Goal: Task Accomplishment & Management: Complete application form

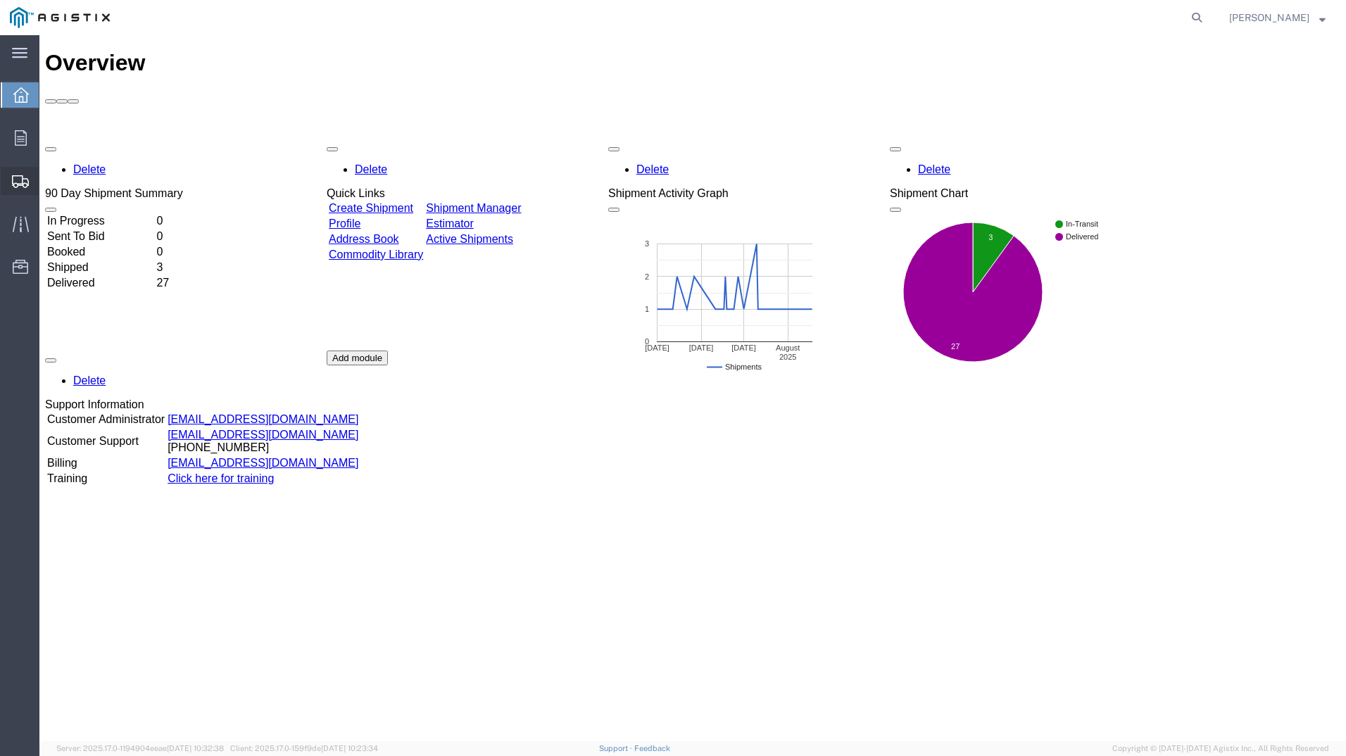
click at [0, 0] on span "Create Shipment" at bounding box center [0, 0] width 0 height 0
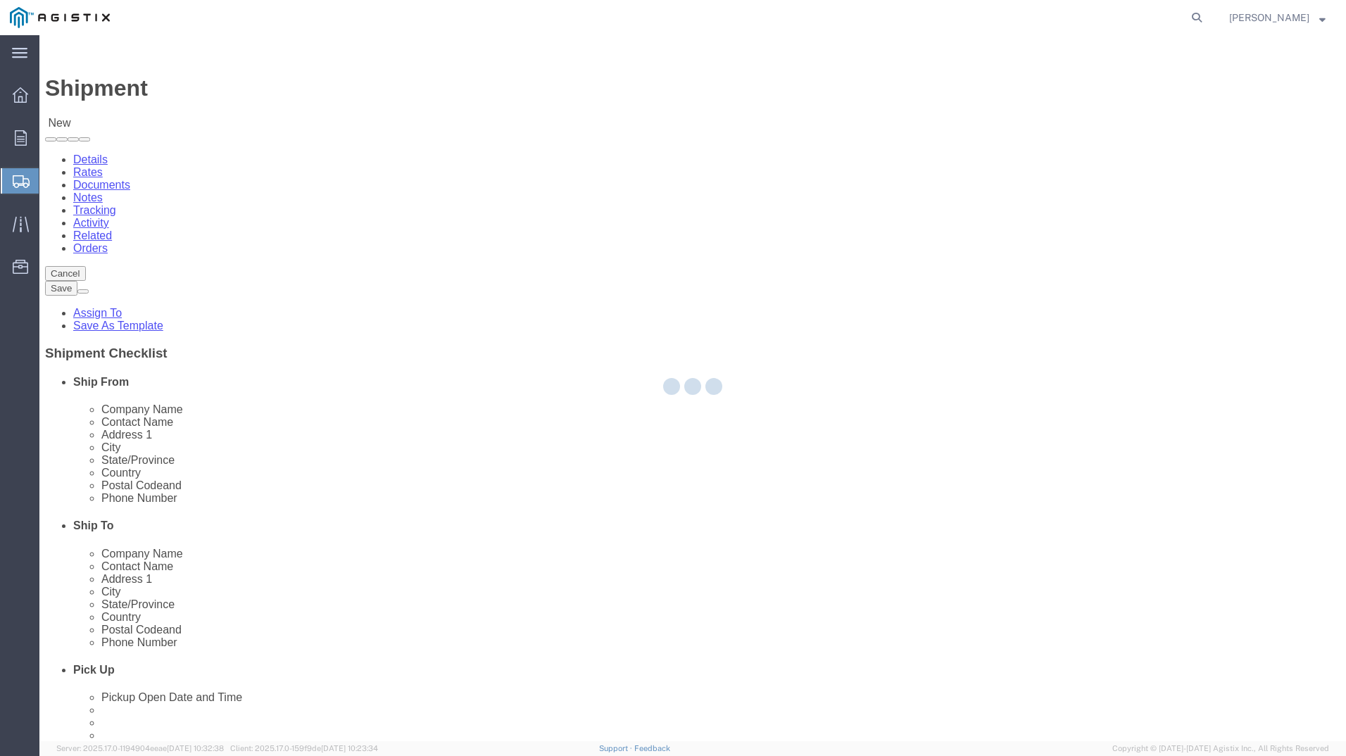
select select
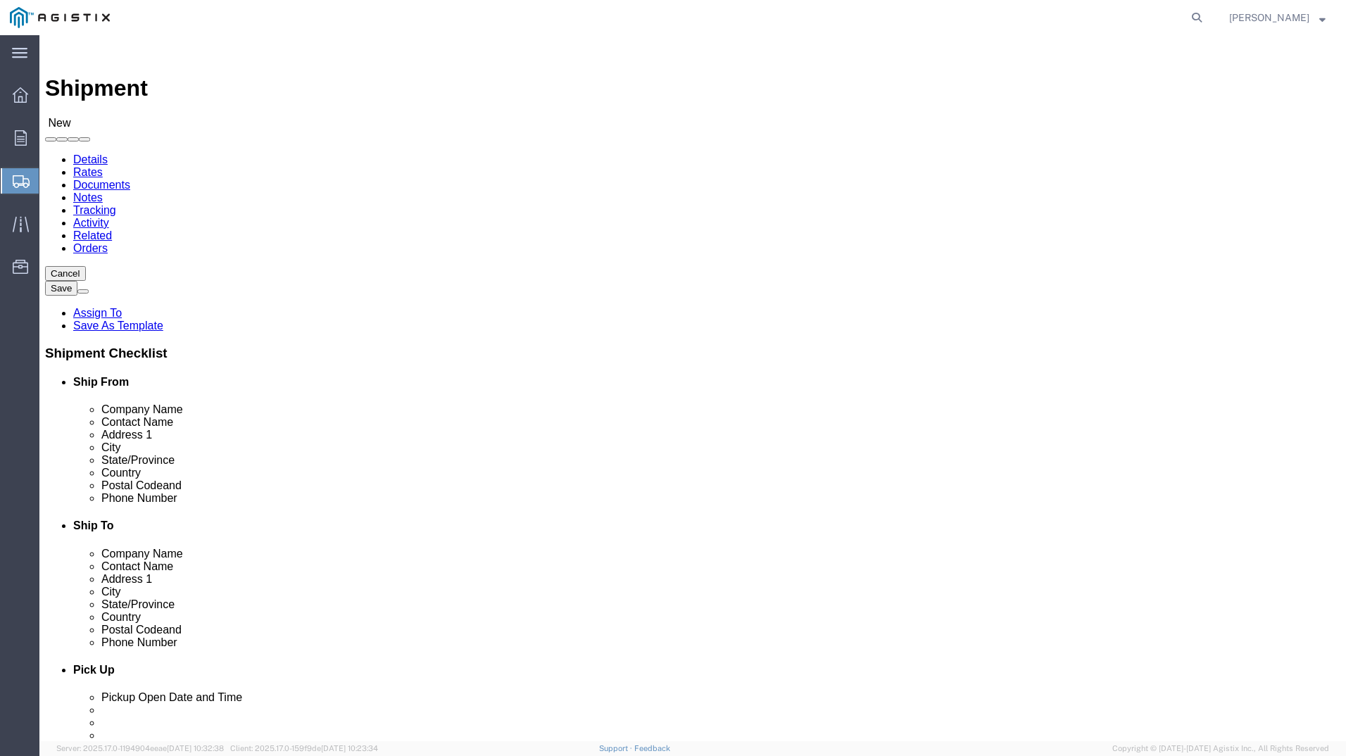
click select "Select PG&E [PERSON_NAME] USA Inc"
select select "9596"
click select "Select PG&E [PERSON_NAME] USA Inc"
select select
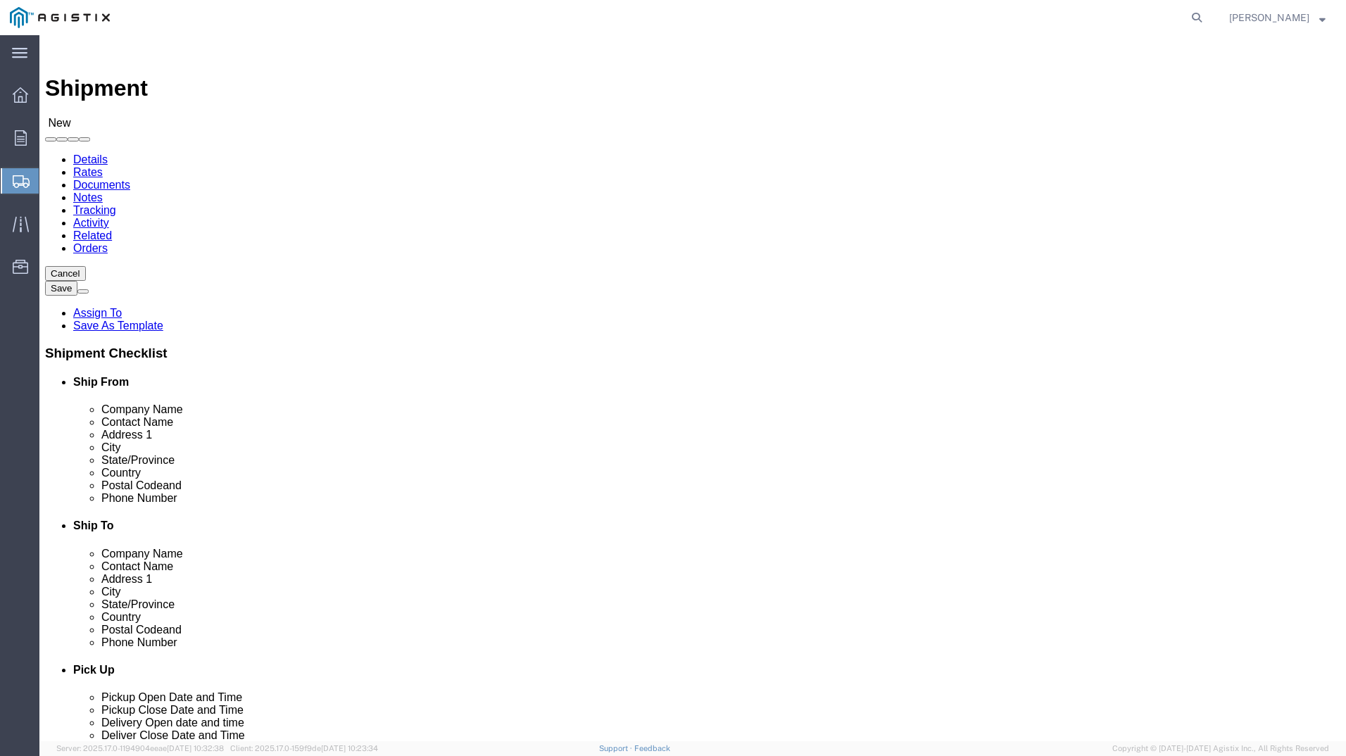
click select "Select All Others [GEOGRAPHIC_DATA] [GEOGRAPHIC_DATA] [GEOGRAPHIC_DATA] [GEOGRA…"
select select "19996"
click select "Select All Others [GEOGRAPHIC_DATA] [GEOGRAPHIC_DATA] [GEOGRAPHIC_DATA] [GEOGRA…"
select select "MYPROFILE"
select select "WV"
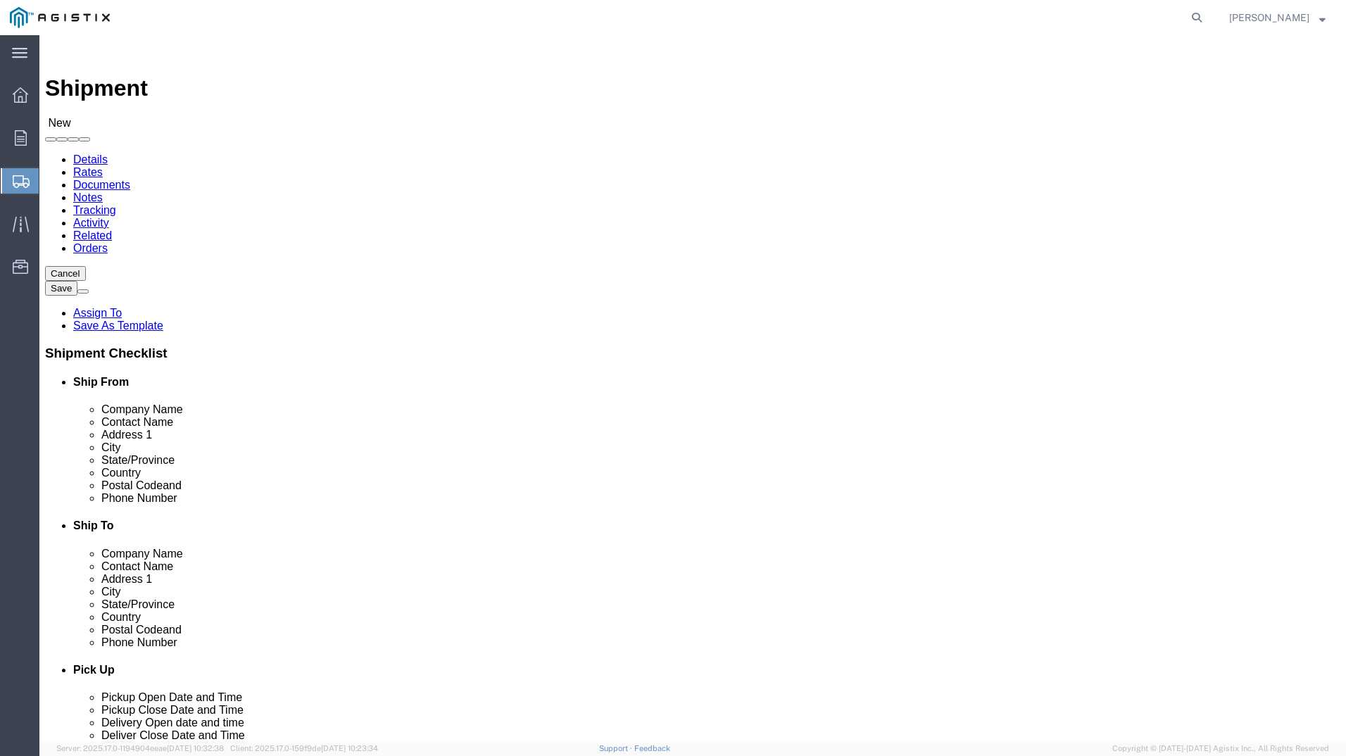
type input "wh"
select select "19996"
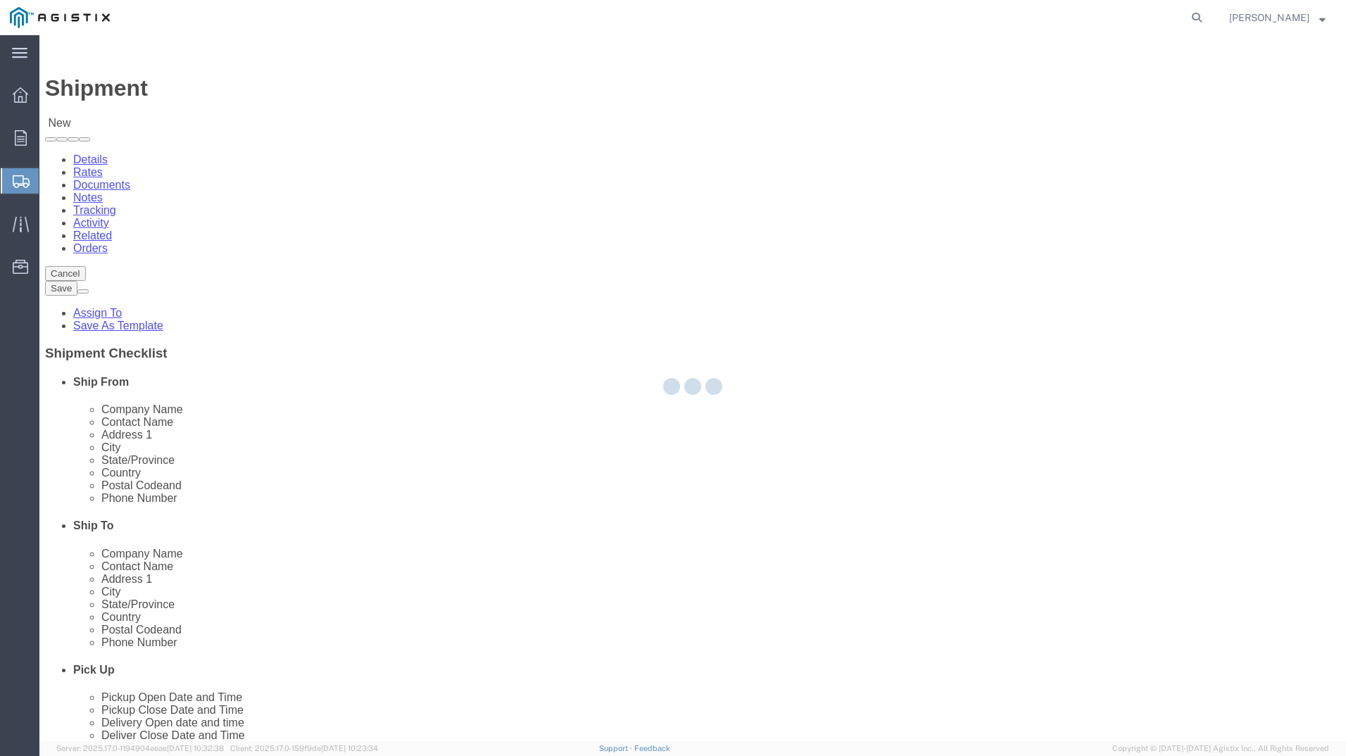
select select "CA"
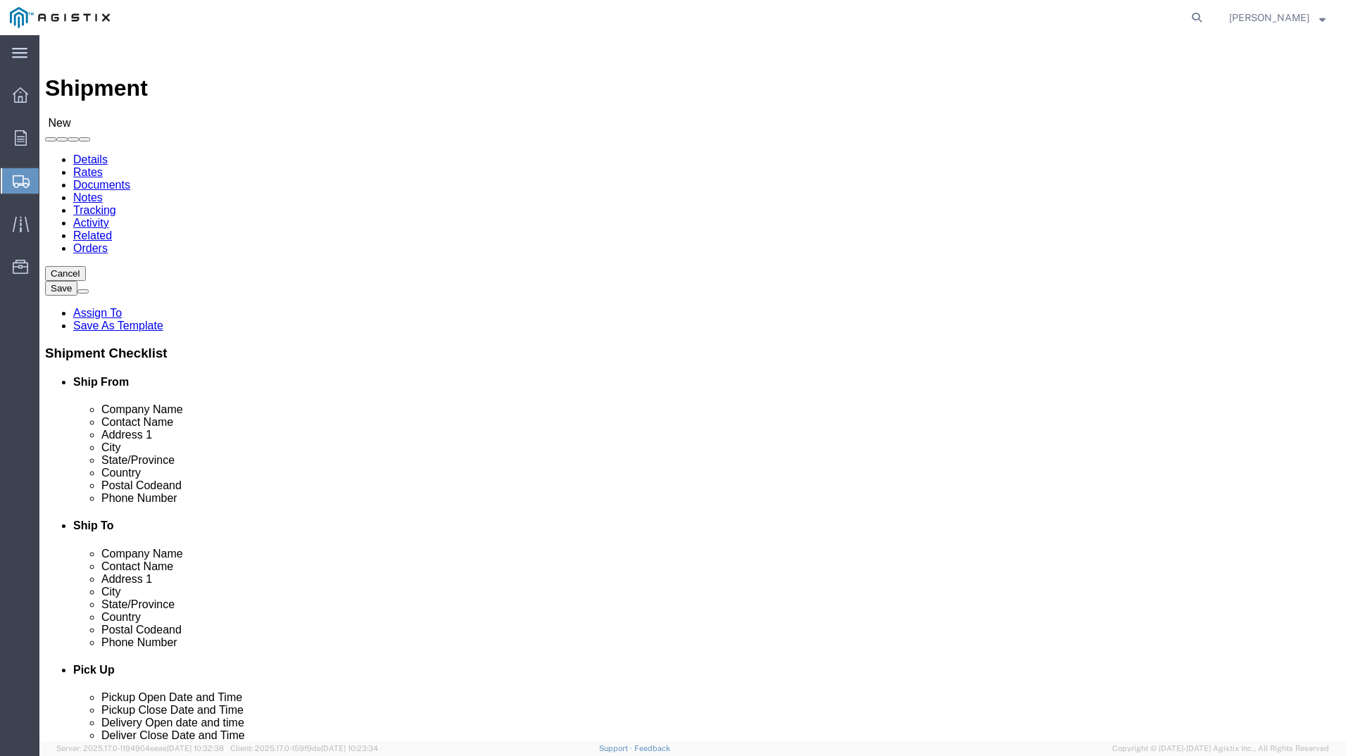
click input "text"
type input "s"
type input "[PERSON_NAME]"
click label "Address 1"
click input "text"
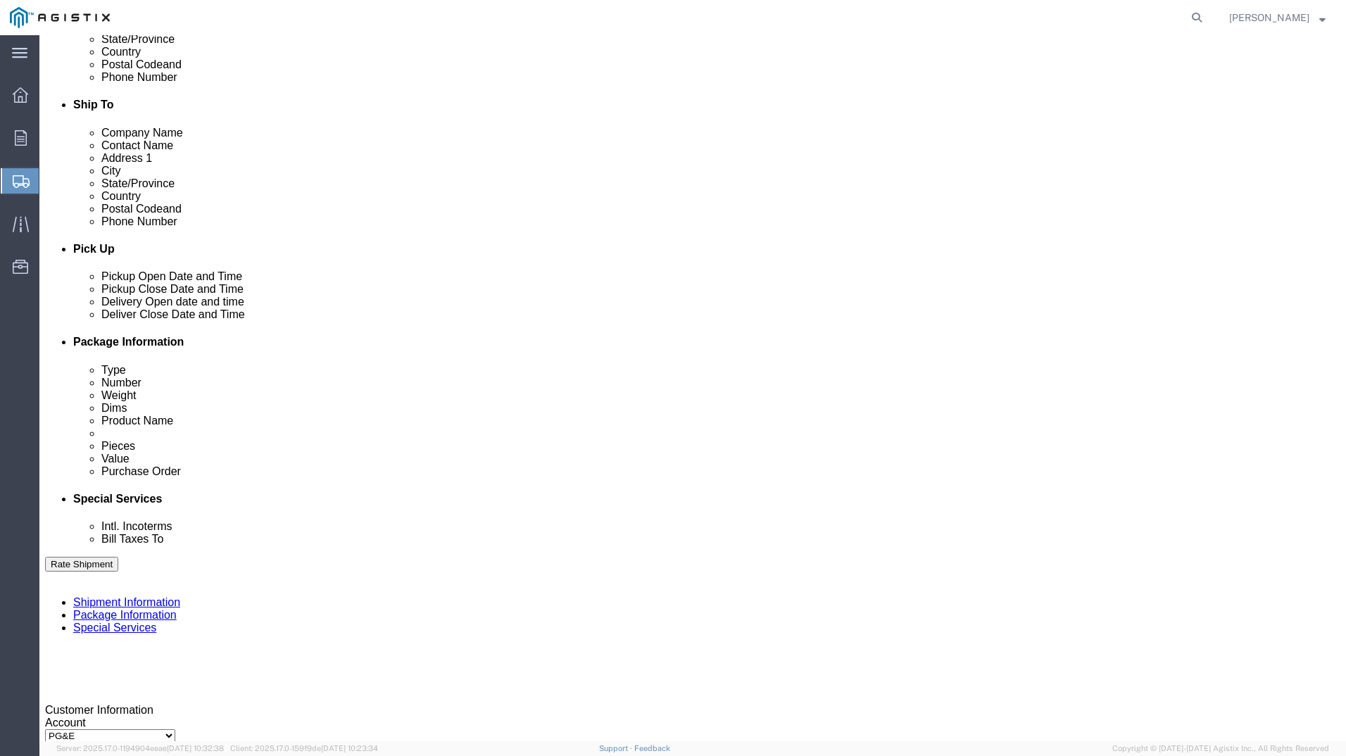
scroll to position [423, 0]
type input "4159109601"
click div "[DATE] 11:00 AM"
drag, startPoint x: 362, startPoint y: 682, endPoint x: 257, endPoint y: 677, distance: 105.1
click body "Shipment New Details Rates Documents Notes Tracking Activity Related Orders Can…"
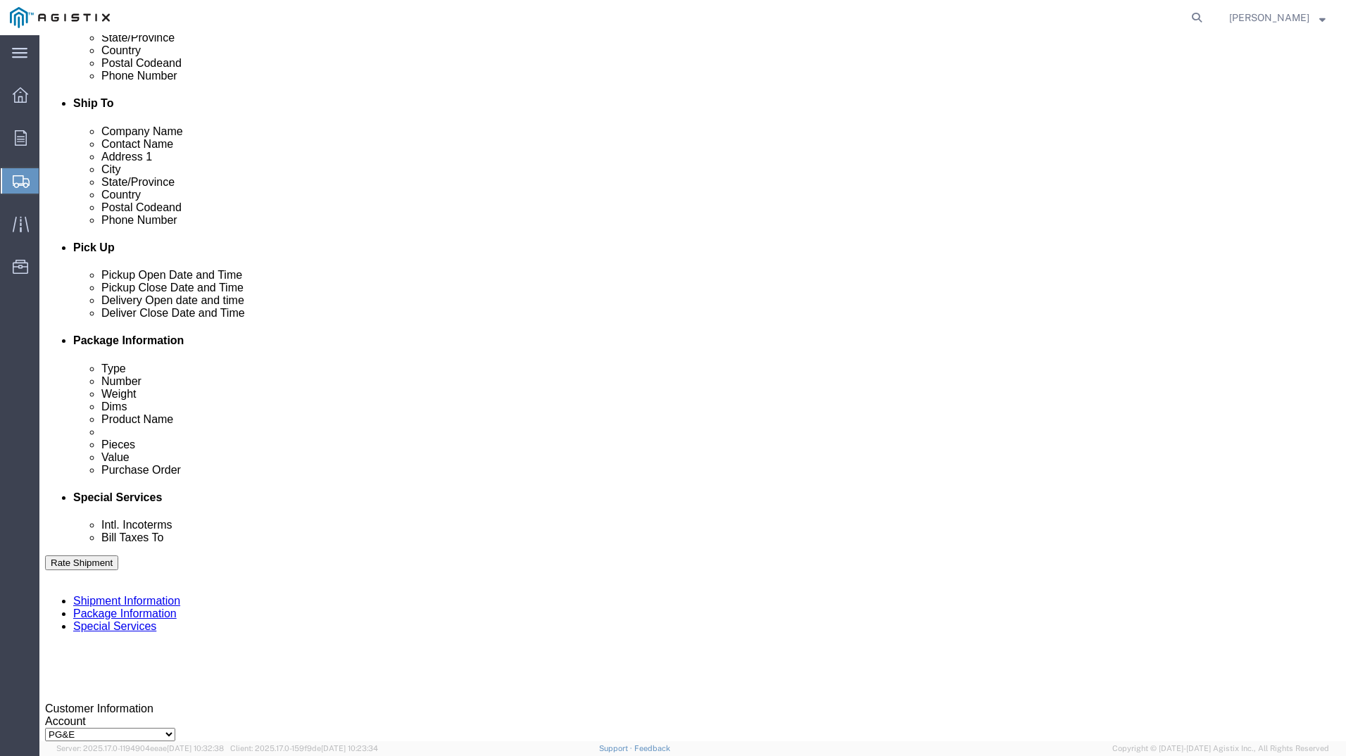
type input "3:30 PM"
click button "Apply"
click div
click button "Apply"
click div
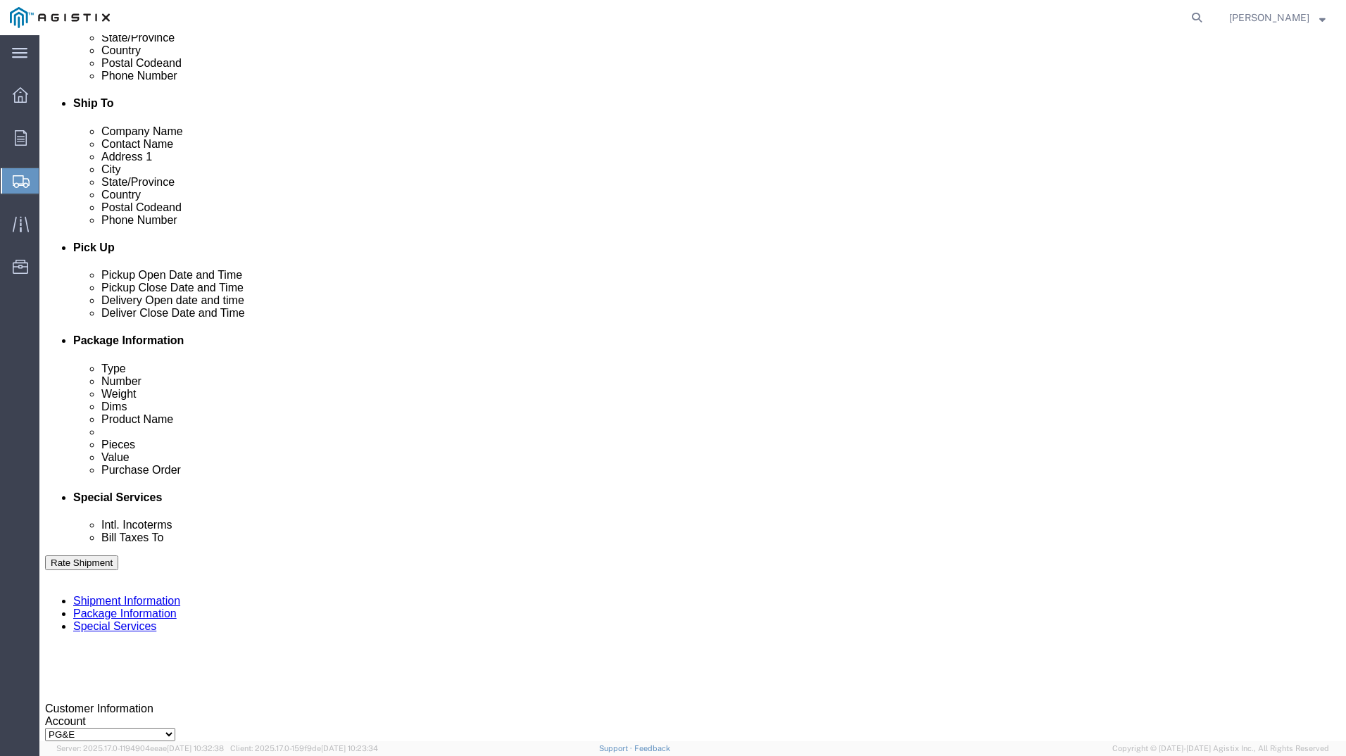
click button "Apply"
click input "text"
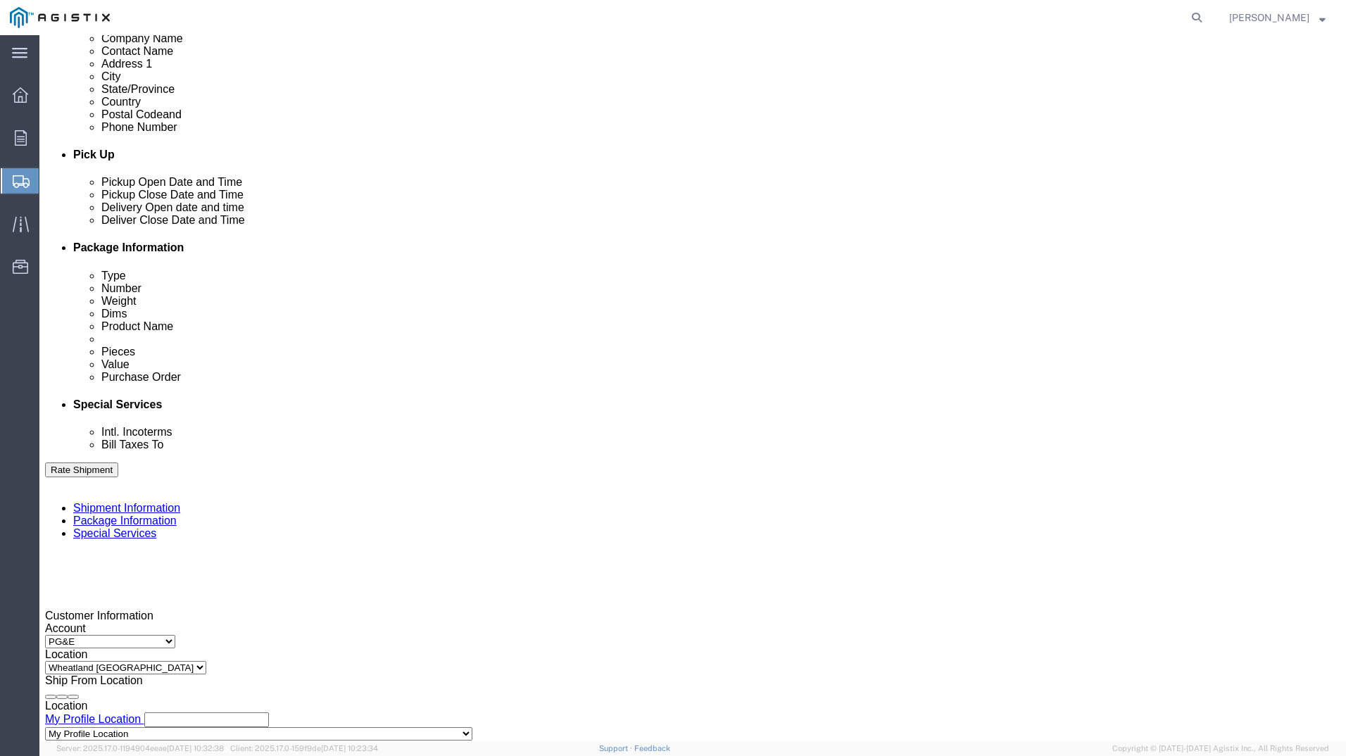
scroll to position [618, 0]
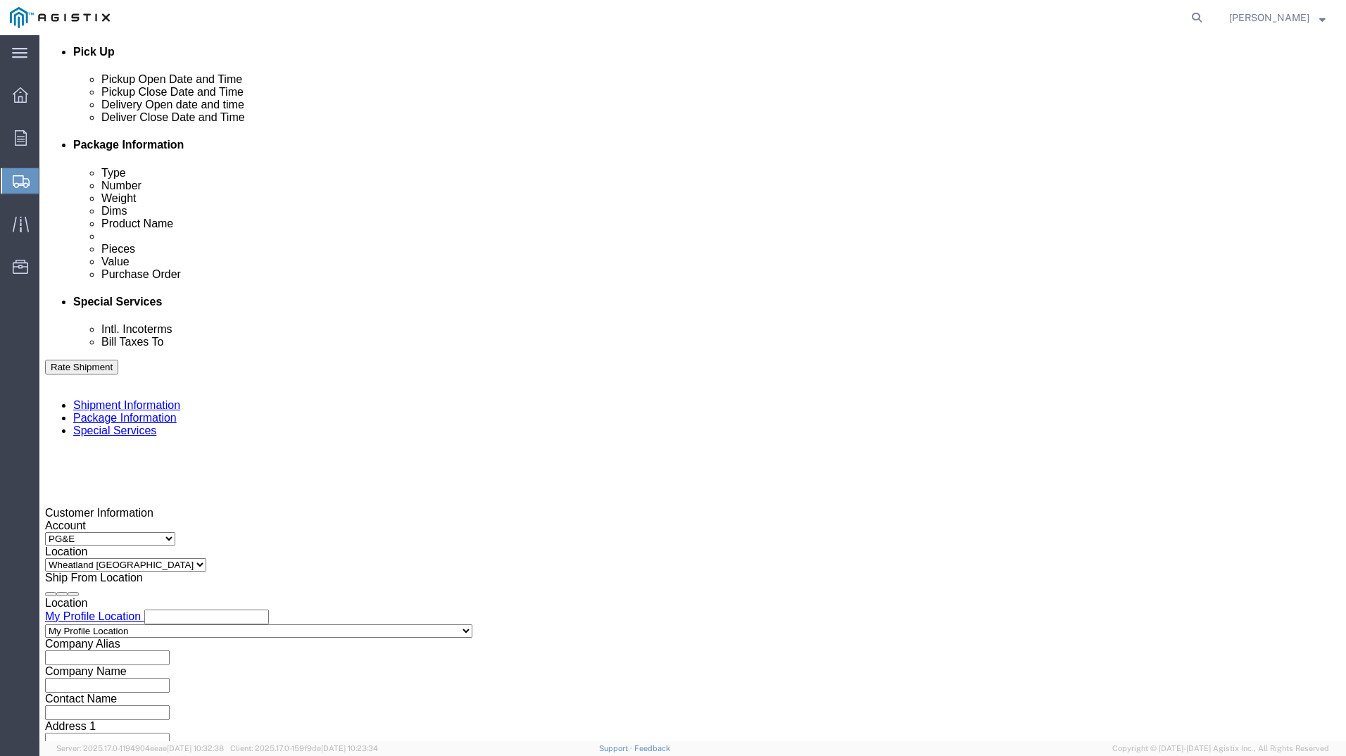
type input "3501411822"
click button "Continue"
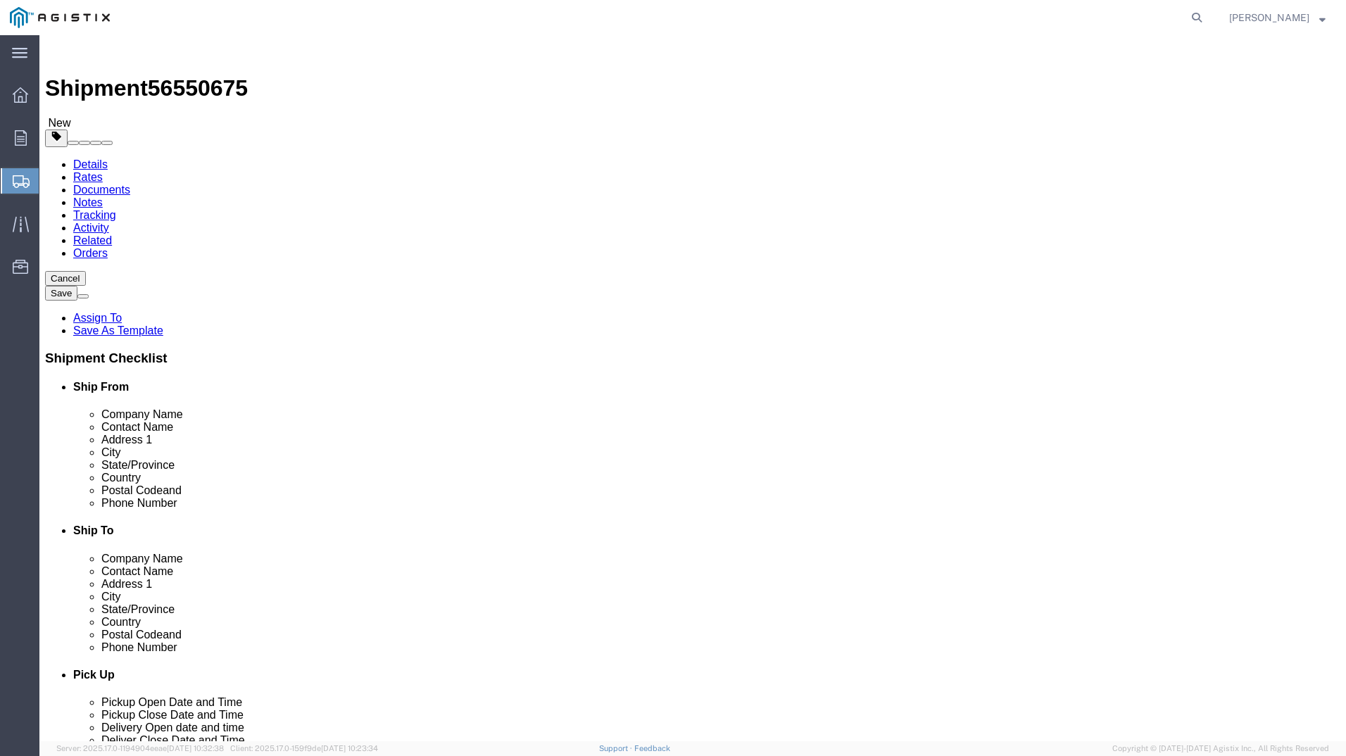
click select "Select Bulk Bundle(s) Cardboard Box(es) Carton(s) Crate(s) Drum(s) (Fiberboard)…"
select select "YRPK"
click select "Select Bulk Bundle(s) Cardboard Box(es) Carton(s) Crate(s) Drum(s) (Fiberboard)…"
drag, startPoint x: 210, startPoint y: 275, endPoint x: 145, endPoint y: 273, distance: 64.8
click div "Number Number of packages of specified package type and dimensions 1"
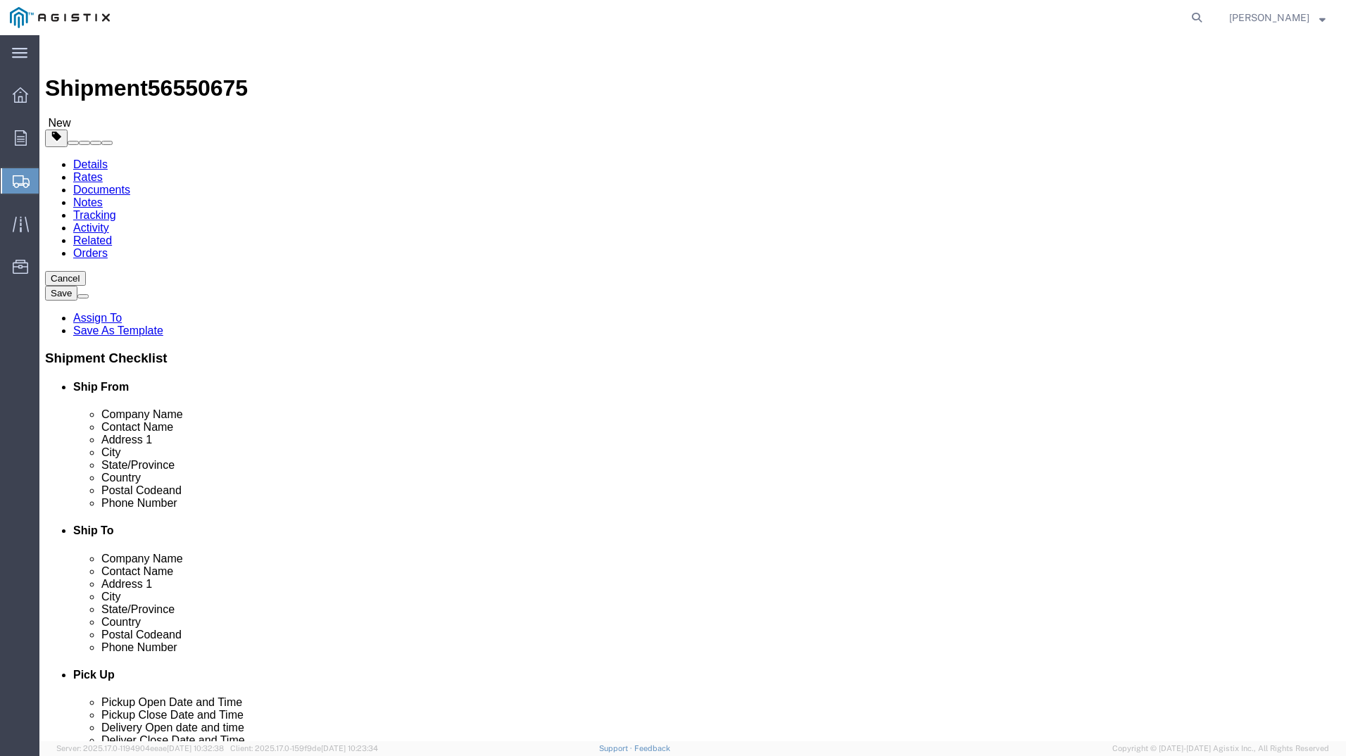
type input "2"
click input "text"
type input "26"
click input "text"
type input "26"
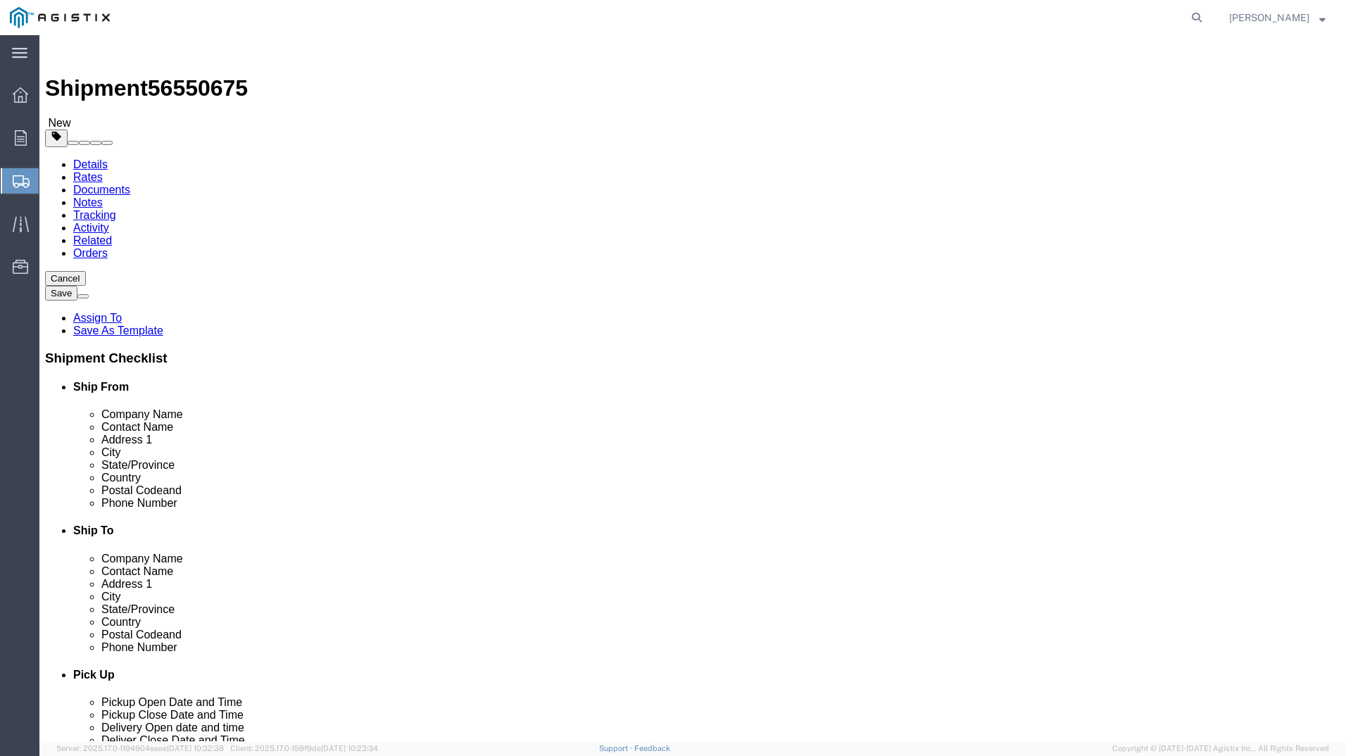
click input "text"
type input "35"
drag, startPoint x: 220, startPoint y: 323, endPoint x: 116, endPoint y: 313, distance: 104.7
click div "Package Type Select Bulk Bundle(s) Cardboard Box(es) Carton(s) Crate(s) Drum(s)…"
type input "229"
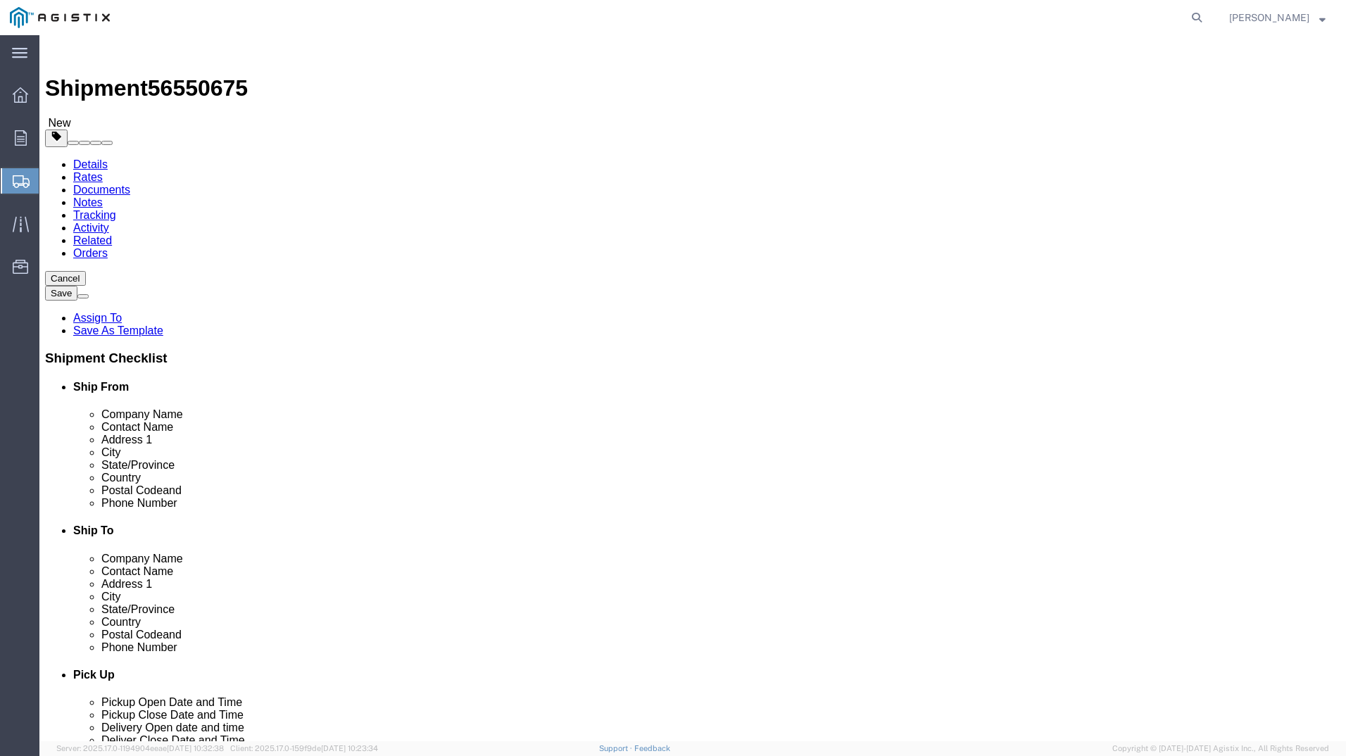
click link "Add Content"
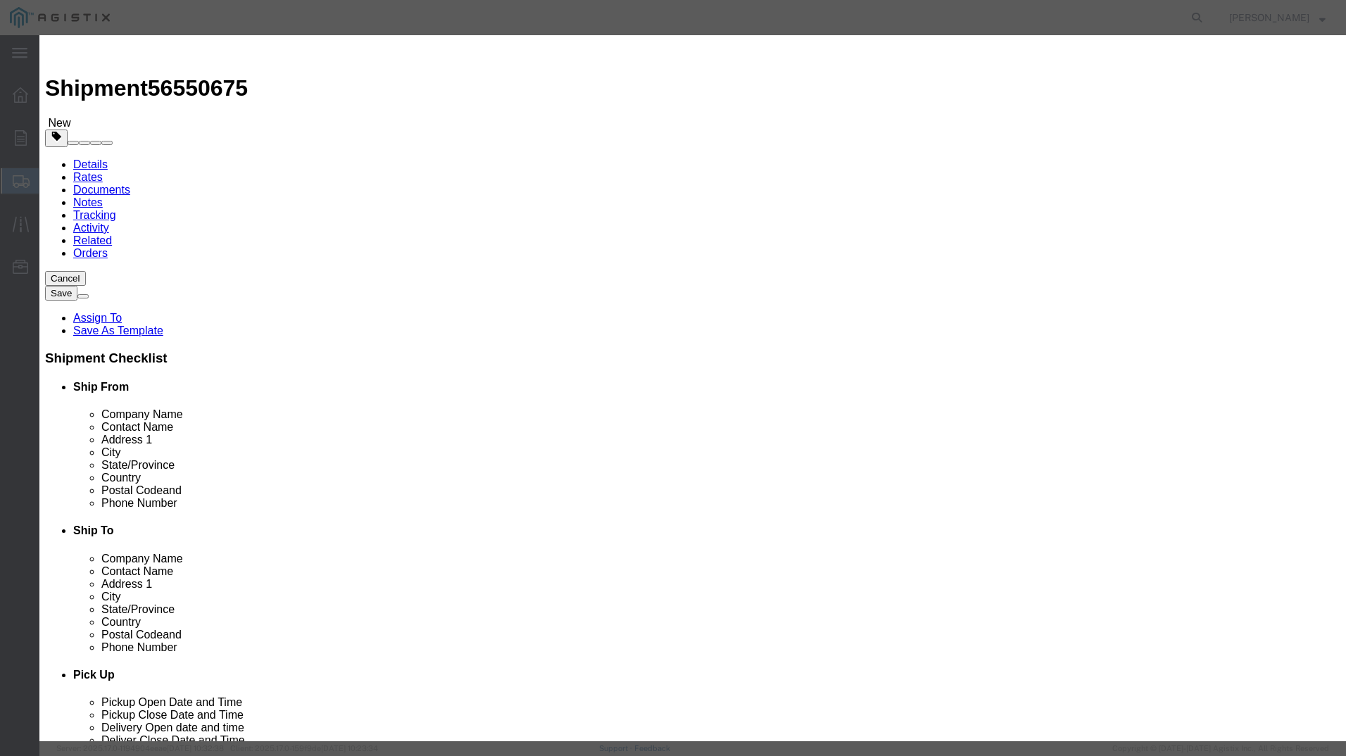
click input "text"
type input "m640127"
click td "Name: MONITOR [PERSON_NAME] 2" - 15 PSIG"
select select
select select "USD"
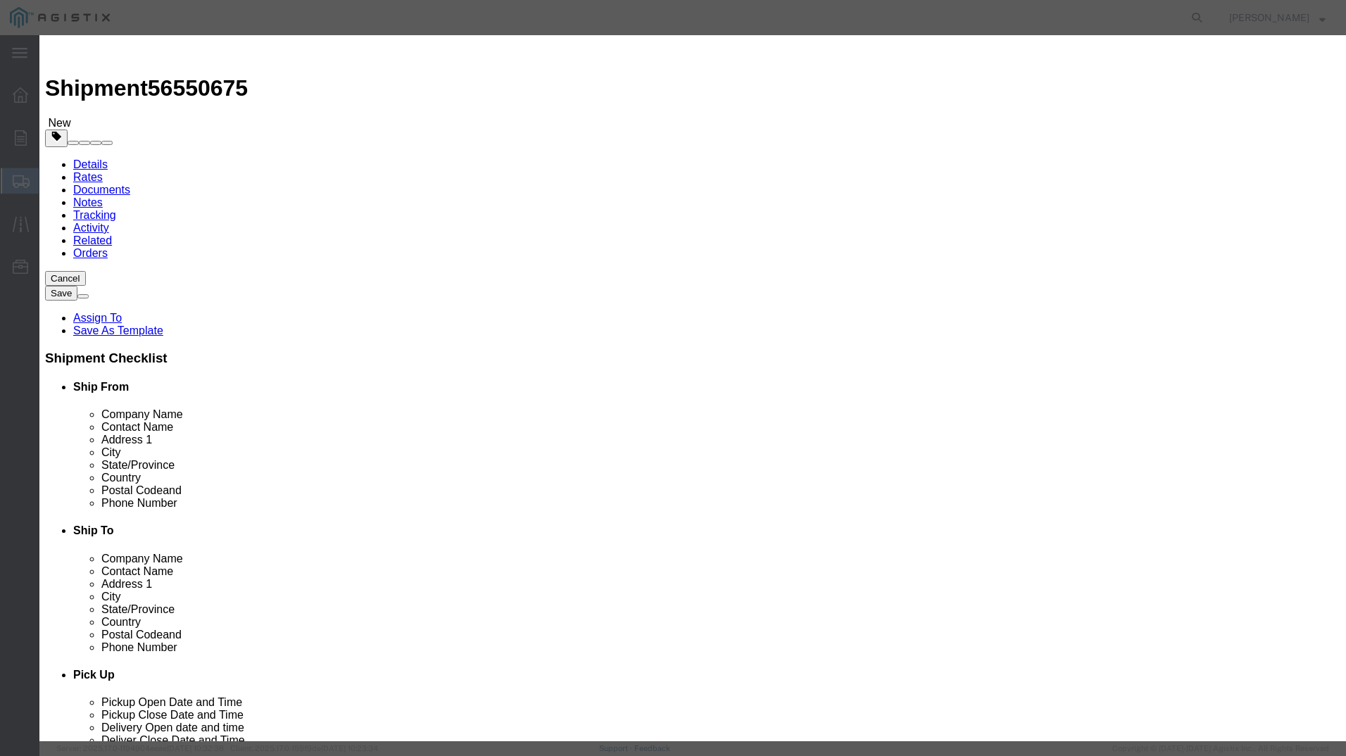
type input "MONITOR [PERSON_NAME] 2" - 15 PSIG"
type input "M640127"
type input "MONITOR [PERSON_NAME] 2" - 15 PSIG"
click input "text"
type input "1"
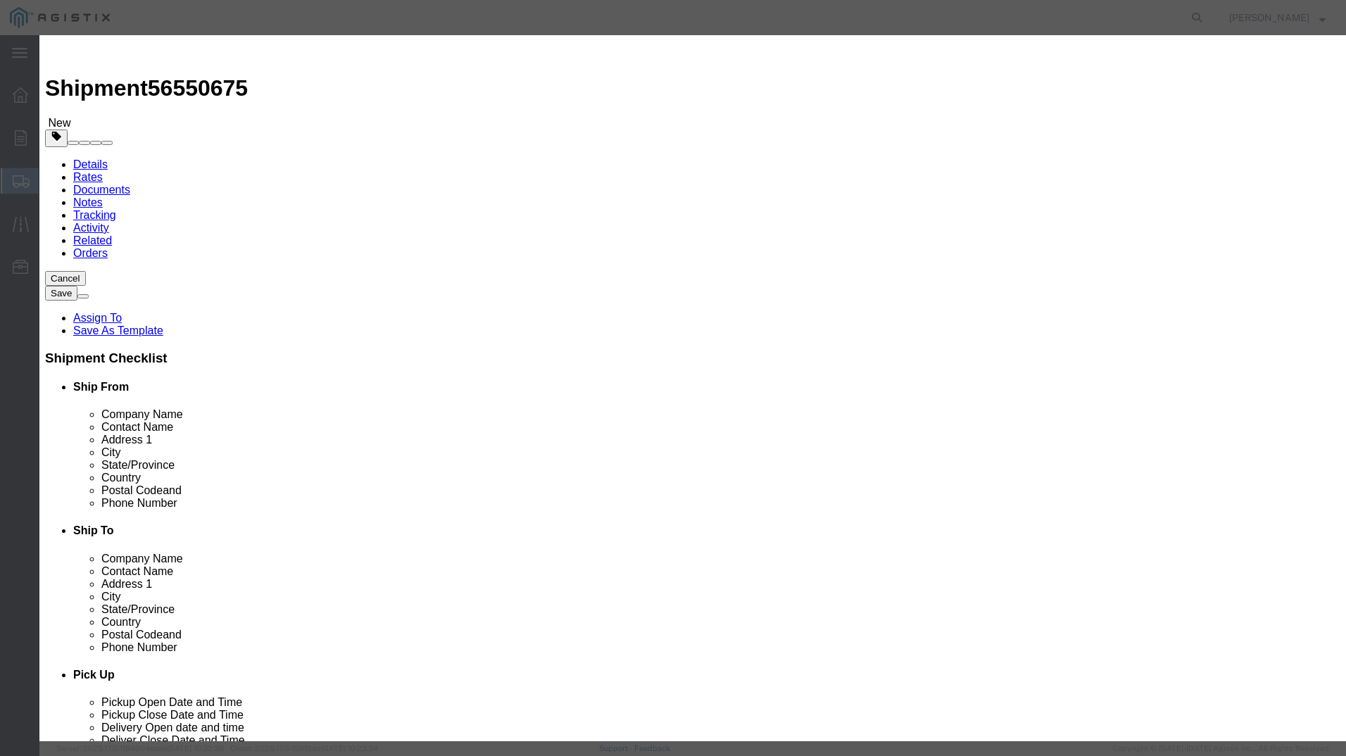
click input "text"
type input "3000"
click select "Select 50 55 60 65 70 85 92.5 100 125 175 250 300 400"
select select "70"
click select "Select 50 55 60 65 70 85 92.5 100 125 175 250 300 400"
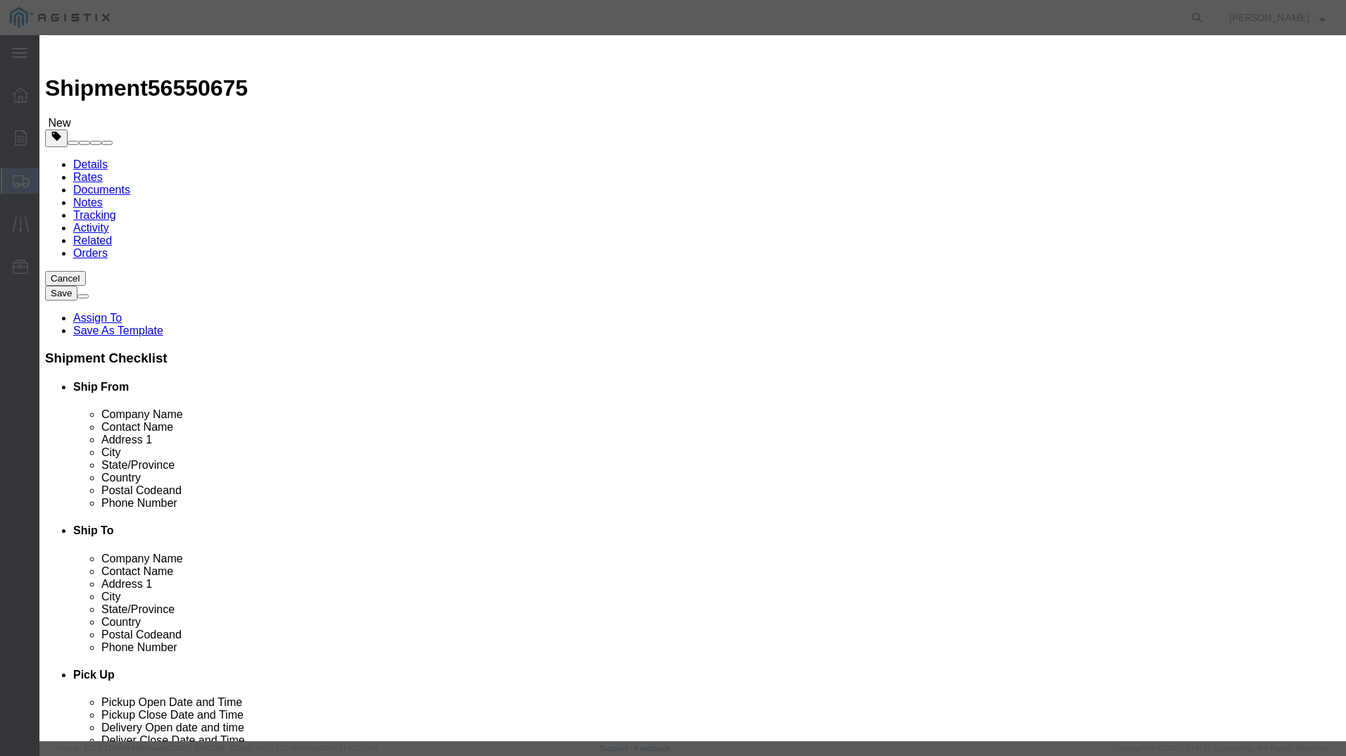
click button "Save & Add Another"
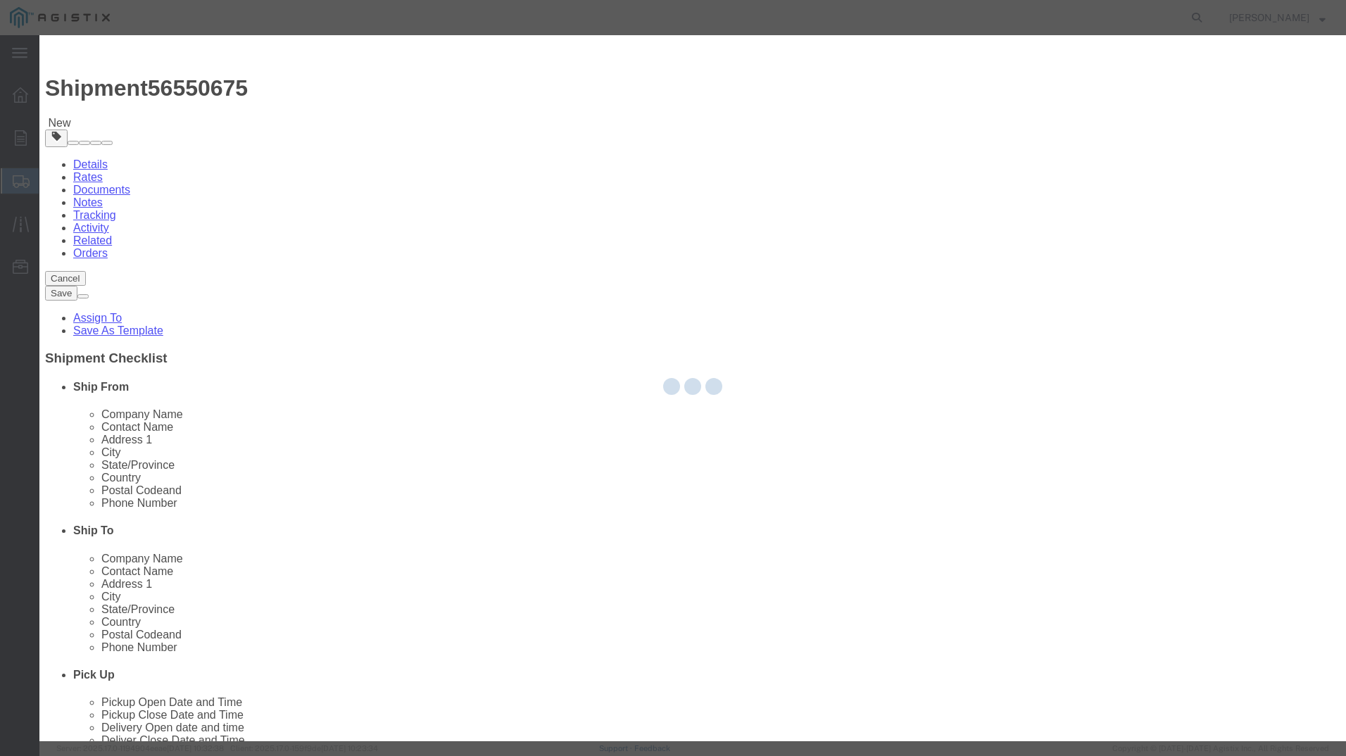
select select "EA"
select select
select select "USD"
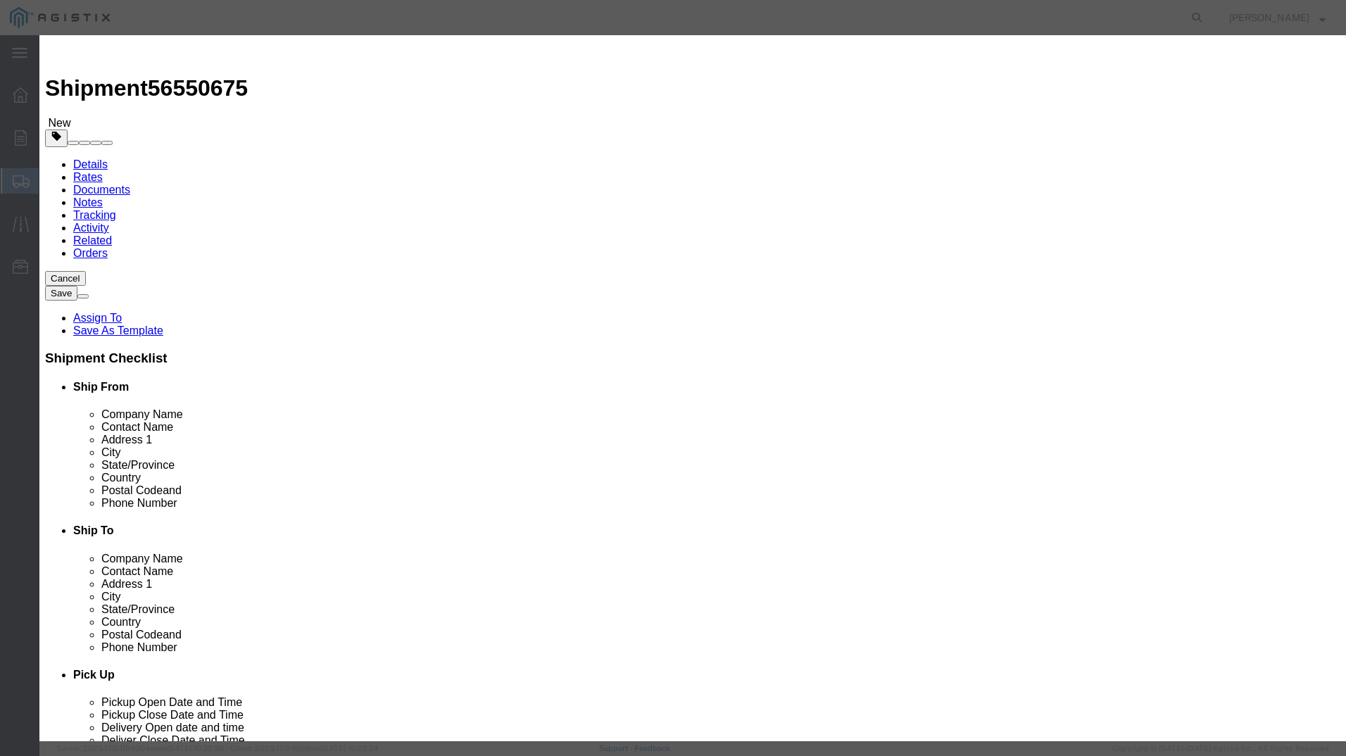
click input "text"
type input "m650604"
click td "Name: REGULATOR [PERSON_NAME] 2" - 15 PSIG"
select select
type input "REGULATOR [PERSON_NAME] 2" - 15 PSIG"
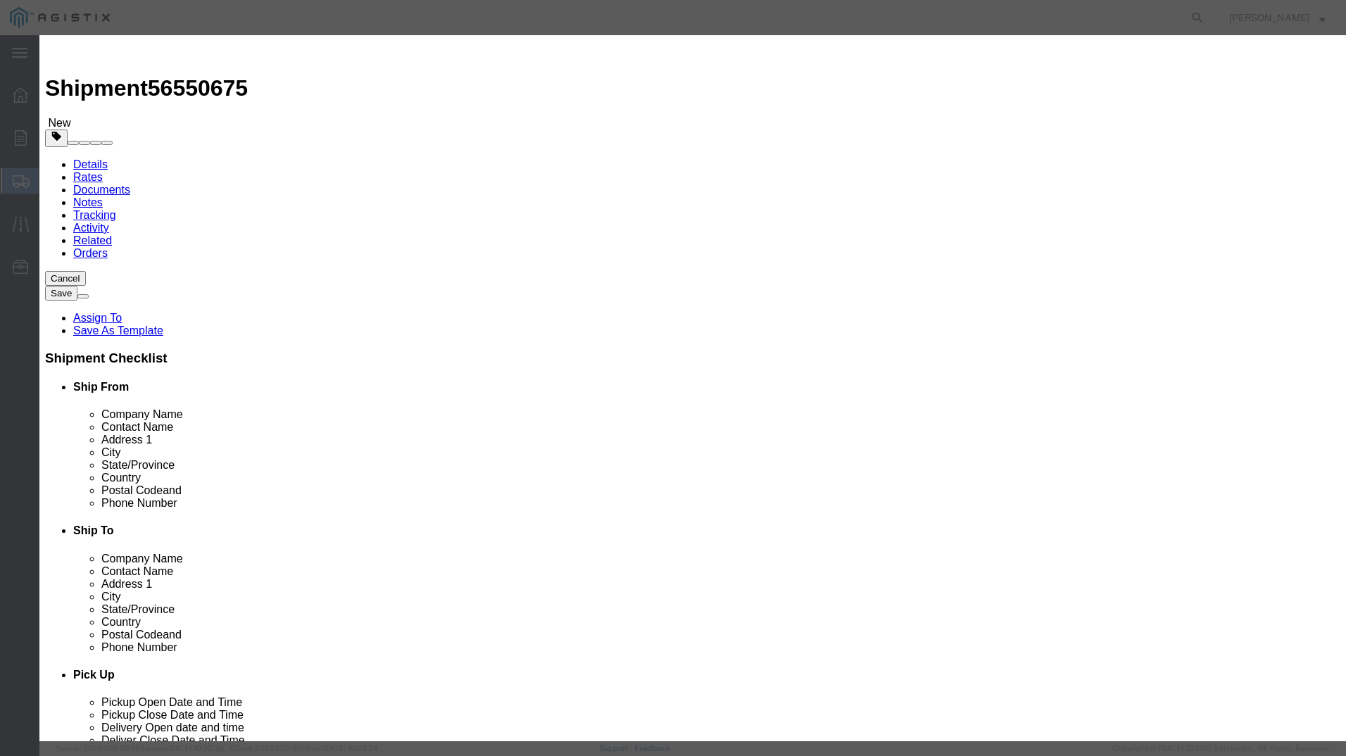
type input "M650604"
type input "REGULATOR [PERSON_NAME] 2" - 15 PSIG"
click input "text"
drag, startPoint x: 440, startPoint y: 138, endPoint x: 305, endPoint y: 146, distance: 135.4
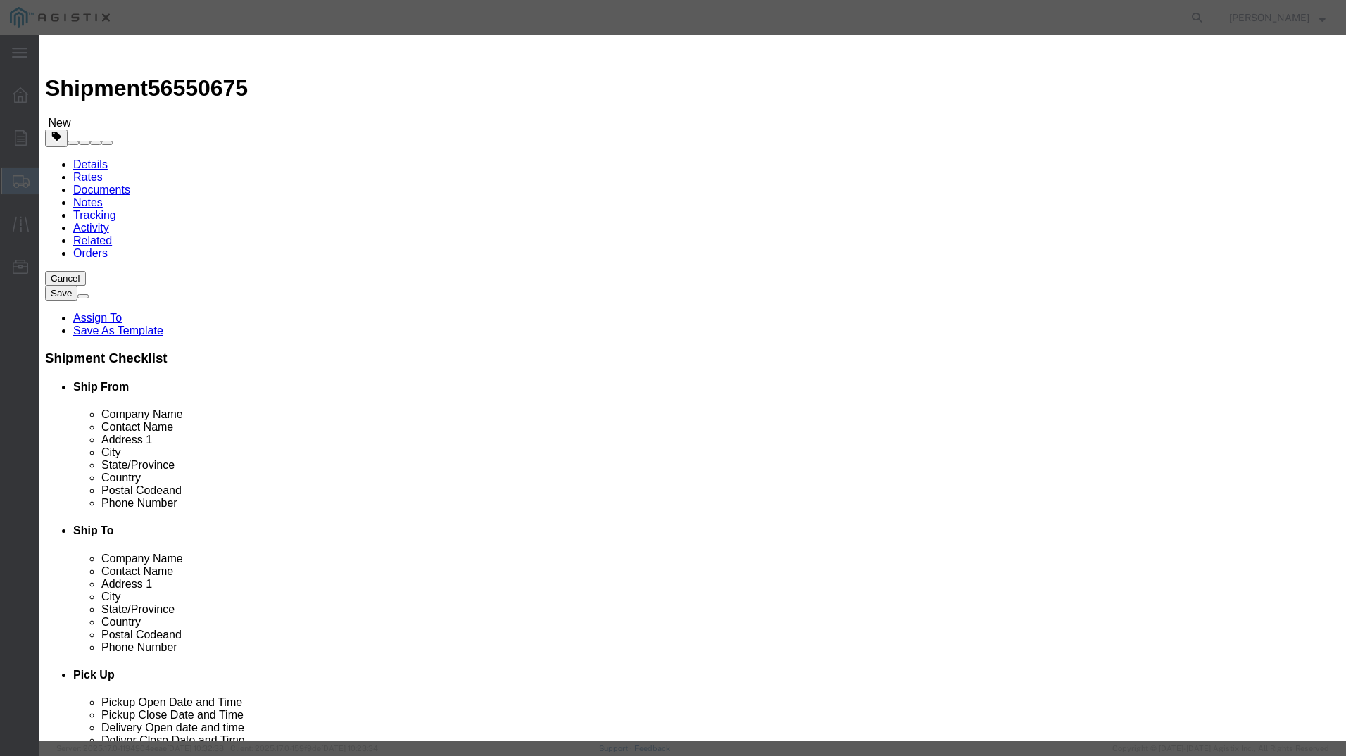
click div "Product Name REGULATOR [PERSON_NAME] 2" - 15 PSIG m650604 Pieces 2700 Select Ba…"
type input "1"
click input "text"
type input "2700"
click div "Product Name REGULATOR [PERSON_NAME] 2" - 15 PSIG m650604 Pieces 1 Select Bag B…"
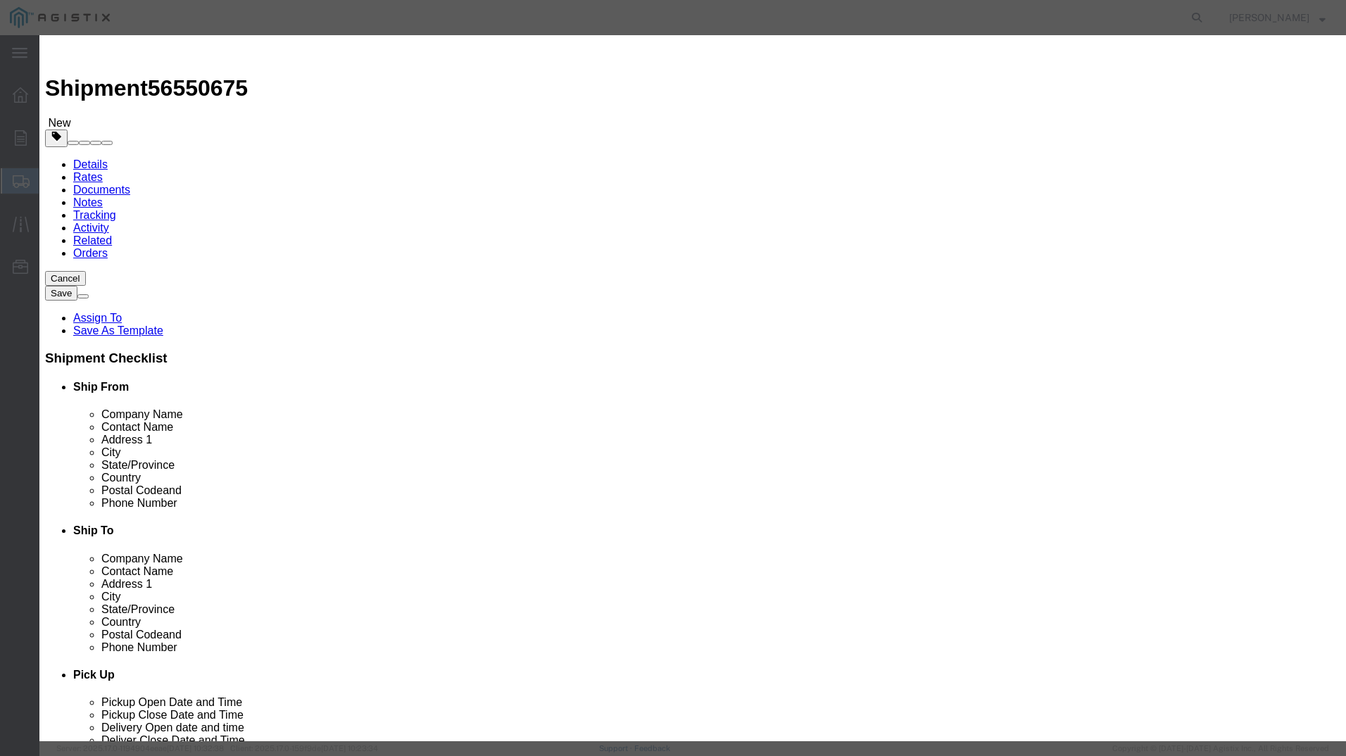
click select "Select 50 55 60 65 70 85 92.5 100 125 175 250 300 400"
select select "70"
click select "Select 50 55 60 65 70 85 92.5 100 125 175 250 300 400"
click button "Save & Close"
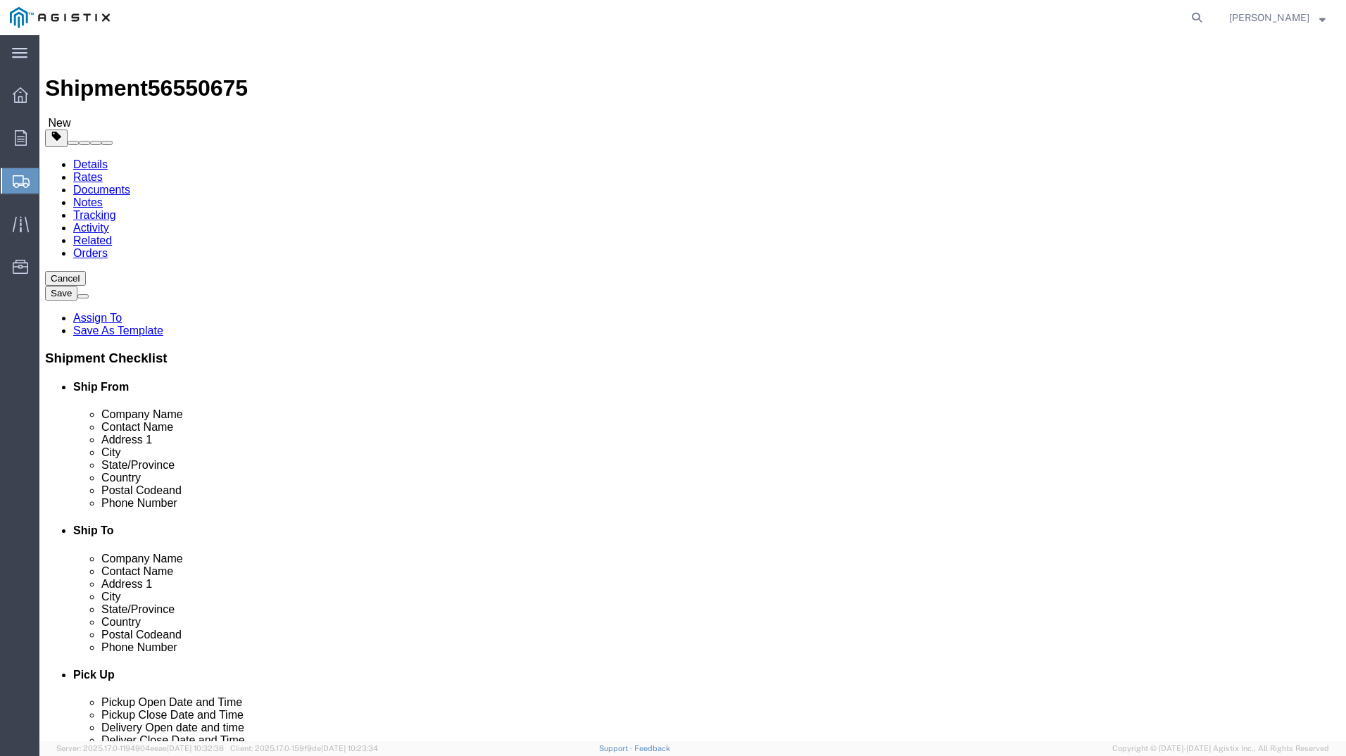
click link "Add Package"
click select "Select Bulk Bundle(s) Cardboard Box(es) Carton(s) Crate(s) Drum(s) (Fiberboard)…"
select select "CRTN"
click select "Select Bulk Bundle(s) Cardboard Box(es) Carton(s) Crate(s) Drum(s) (Fiberboard)…"
click input "text"
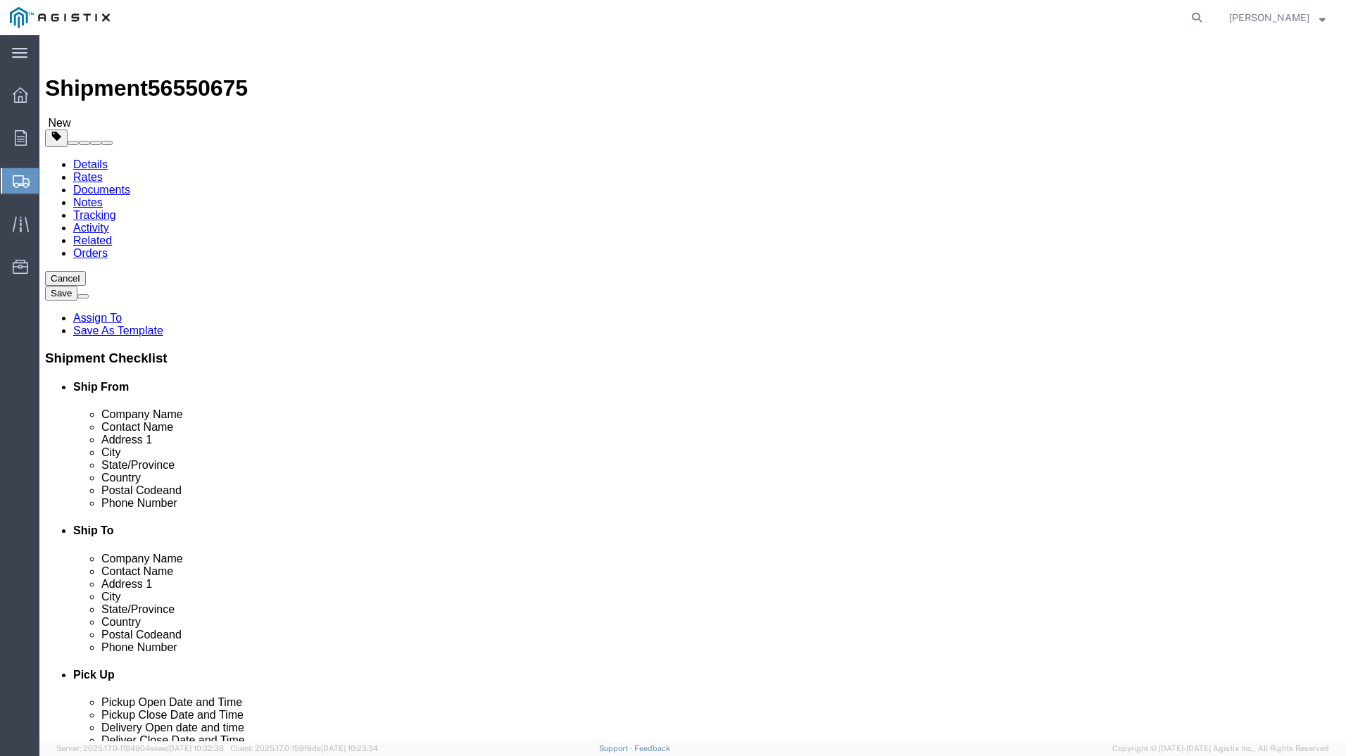
type input "13"
click input "text"
type input "12"
click input "text"
type input "6"
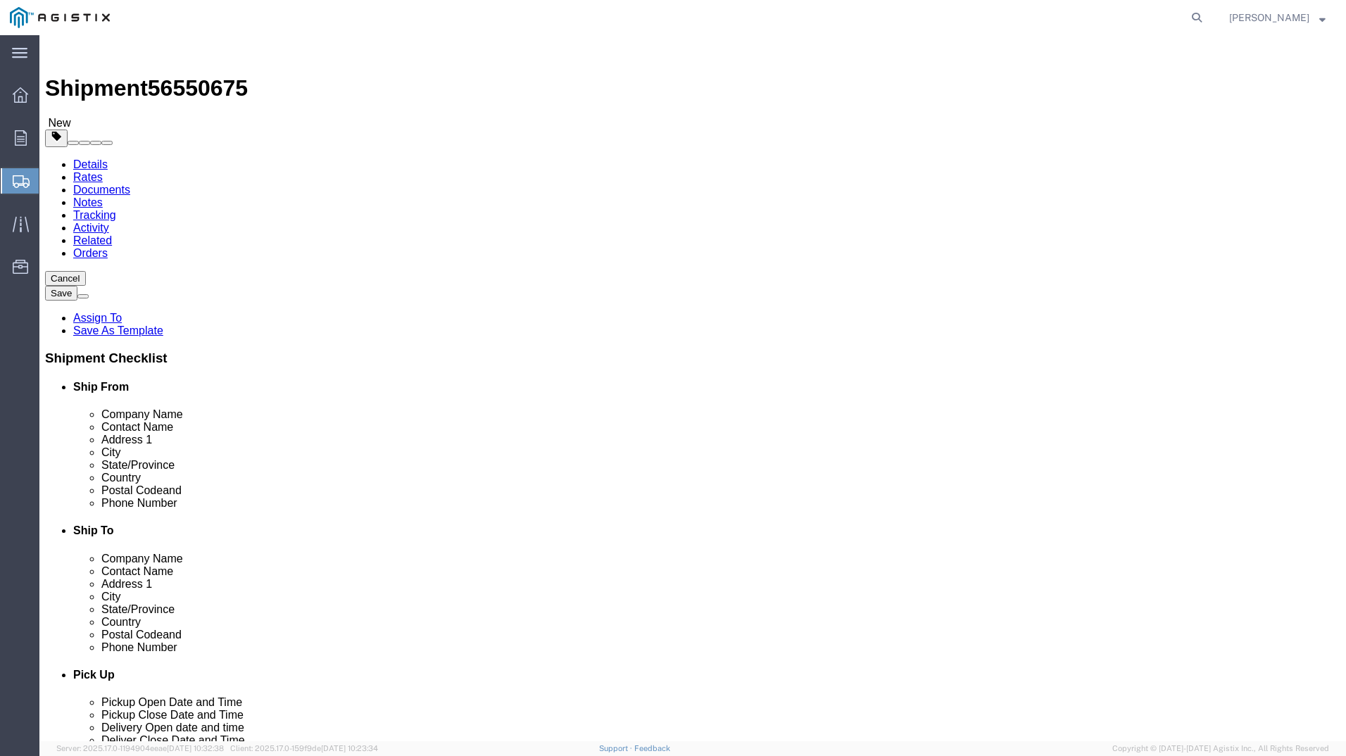
click link "Add Content"
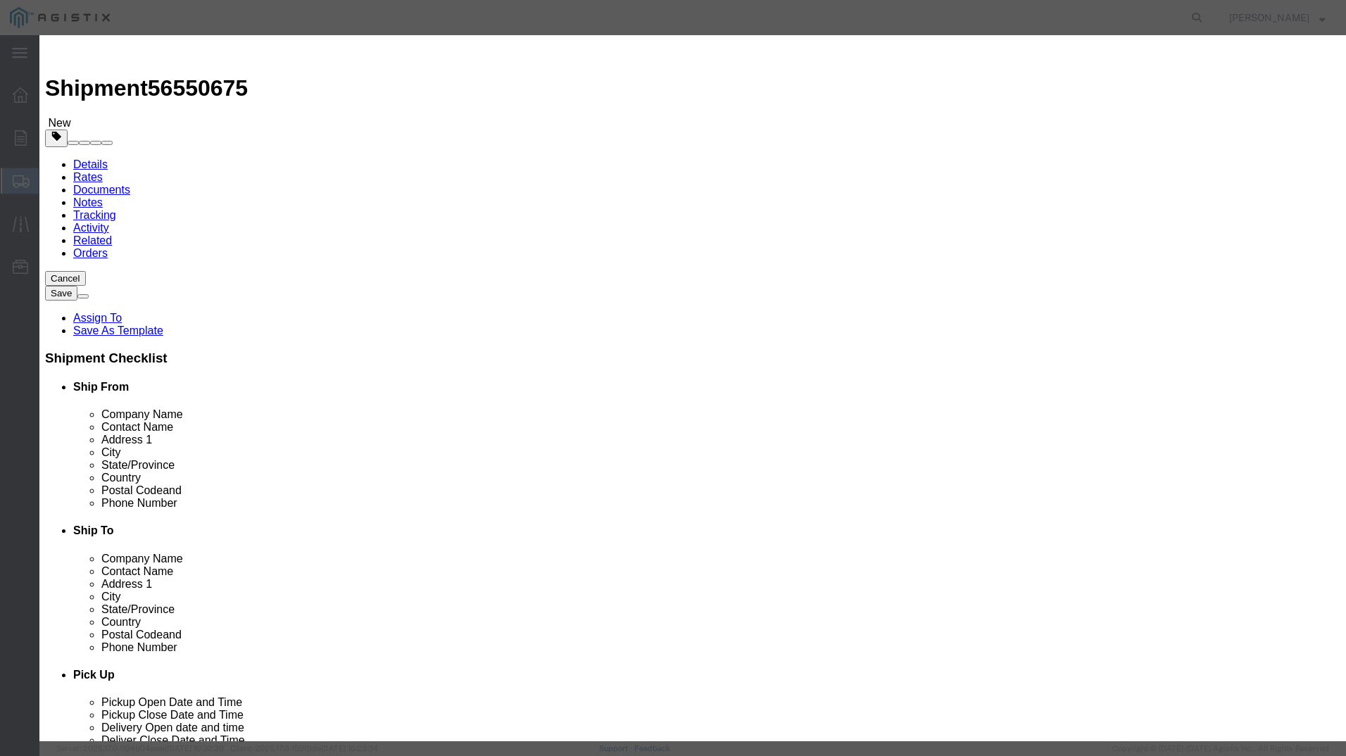
click input "text"
type input "M640164"
click td "Name: SPRING [PERSON_NAME] BLUE 260MM"
select select
select select "USD"
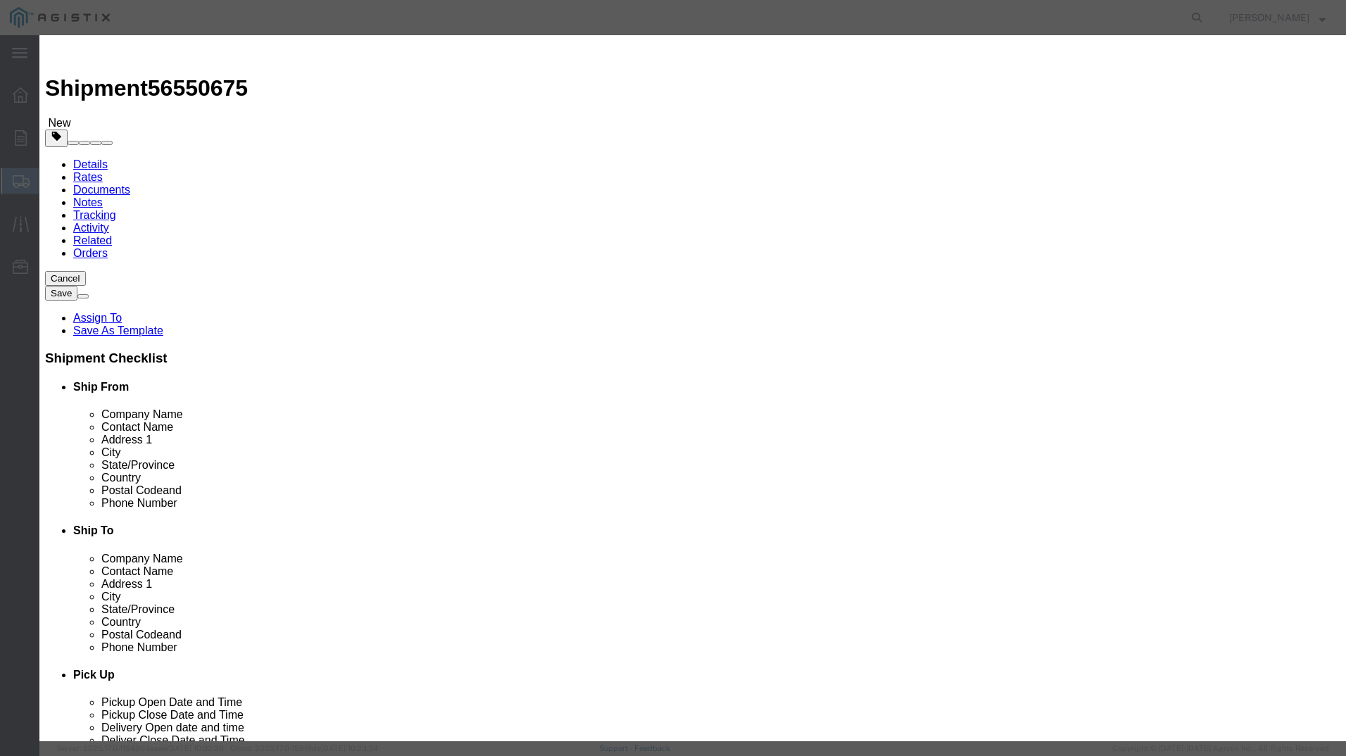
type input "SPRING [PERSON_NAME] BLUE 260MM"
type input "M640164"
type input "SPRING [PERSON_NAME] BLUE 260MM"
click input "text"
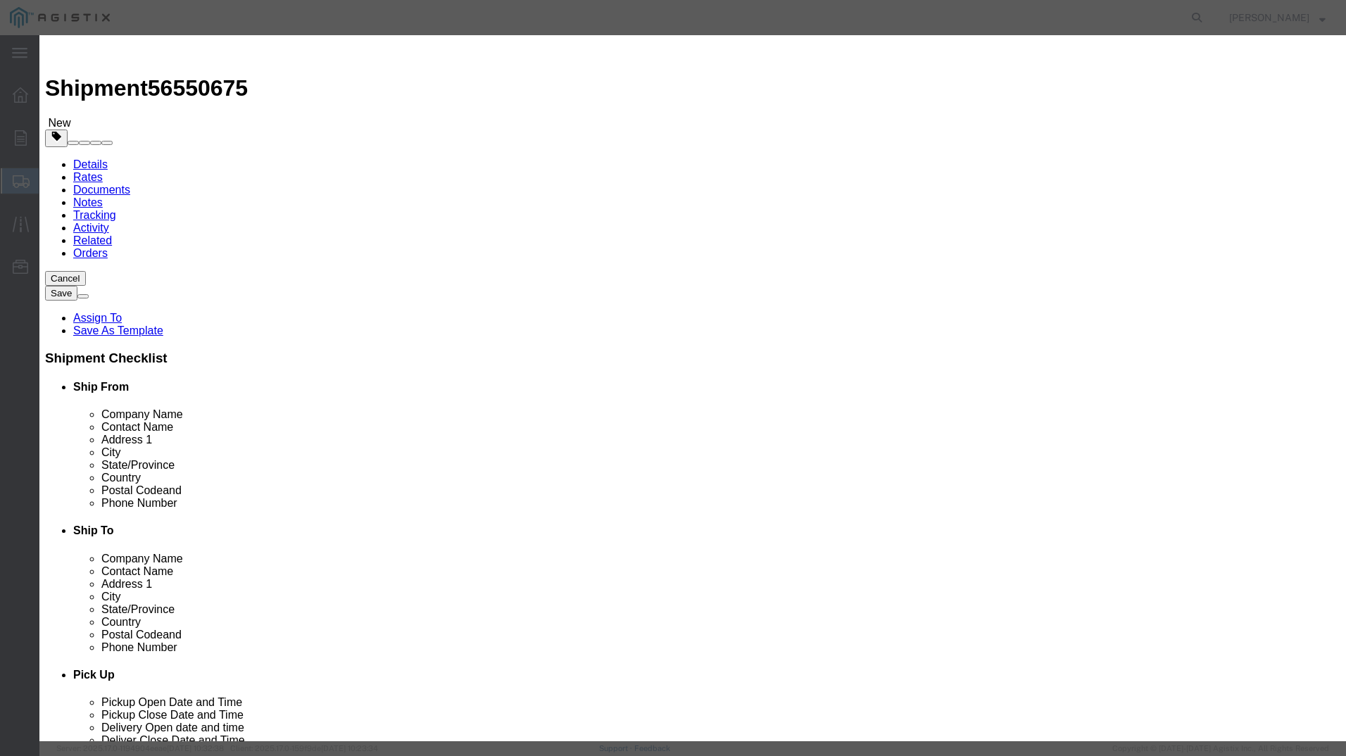
drag, startPoint x: 435, startPoint y: 135, endPoint x: 339, endPoint y: 139, distance: 96.6
click div "Pieces 300 Select Bag Barrels 100Board Feet Bottle Box Blister Pack Carats Can …"
type input "2"
click input "text"
type input "300"
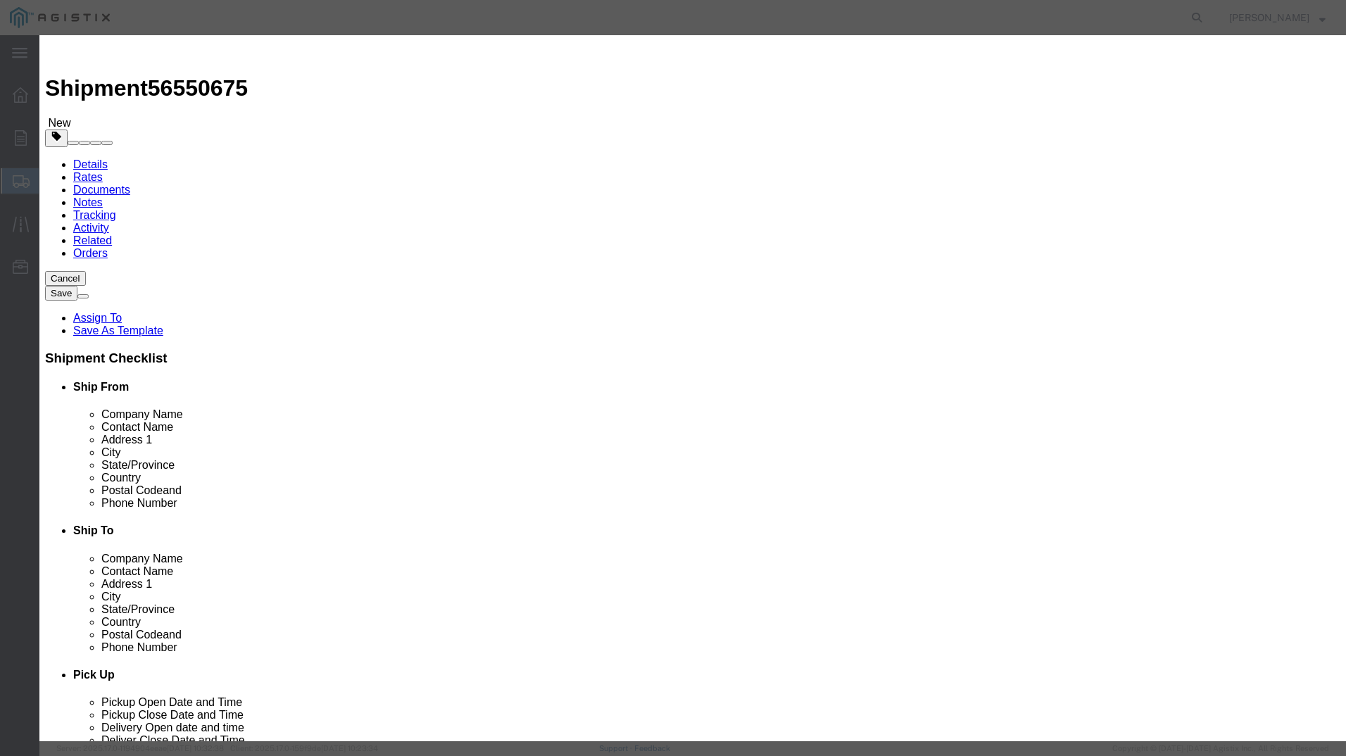
click icon
click select "Select 50 55 60 65 70 85 92.5 100 125 175 250 300 400"
select select "125"
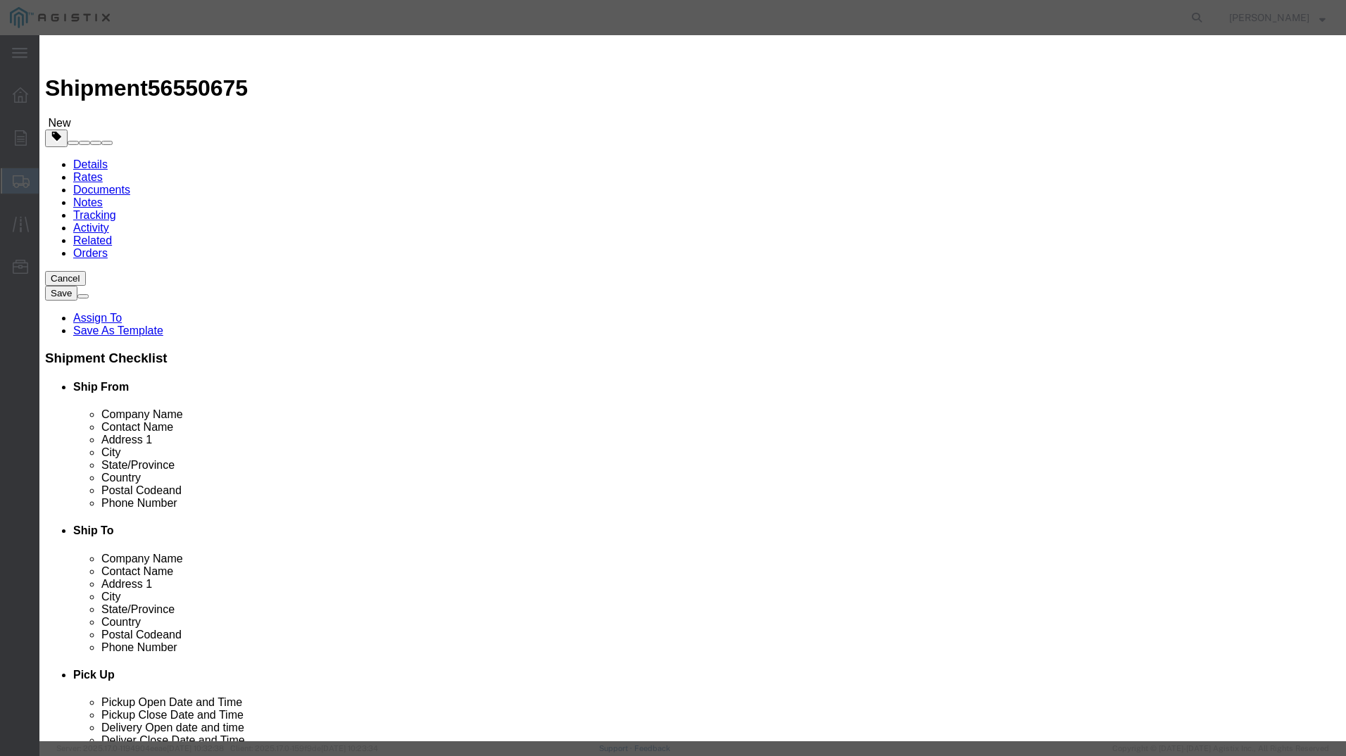
click select "Select 50 55 60 65 70 85 92.5 100 125 175 250 300 400"
click button "Save & Close"
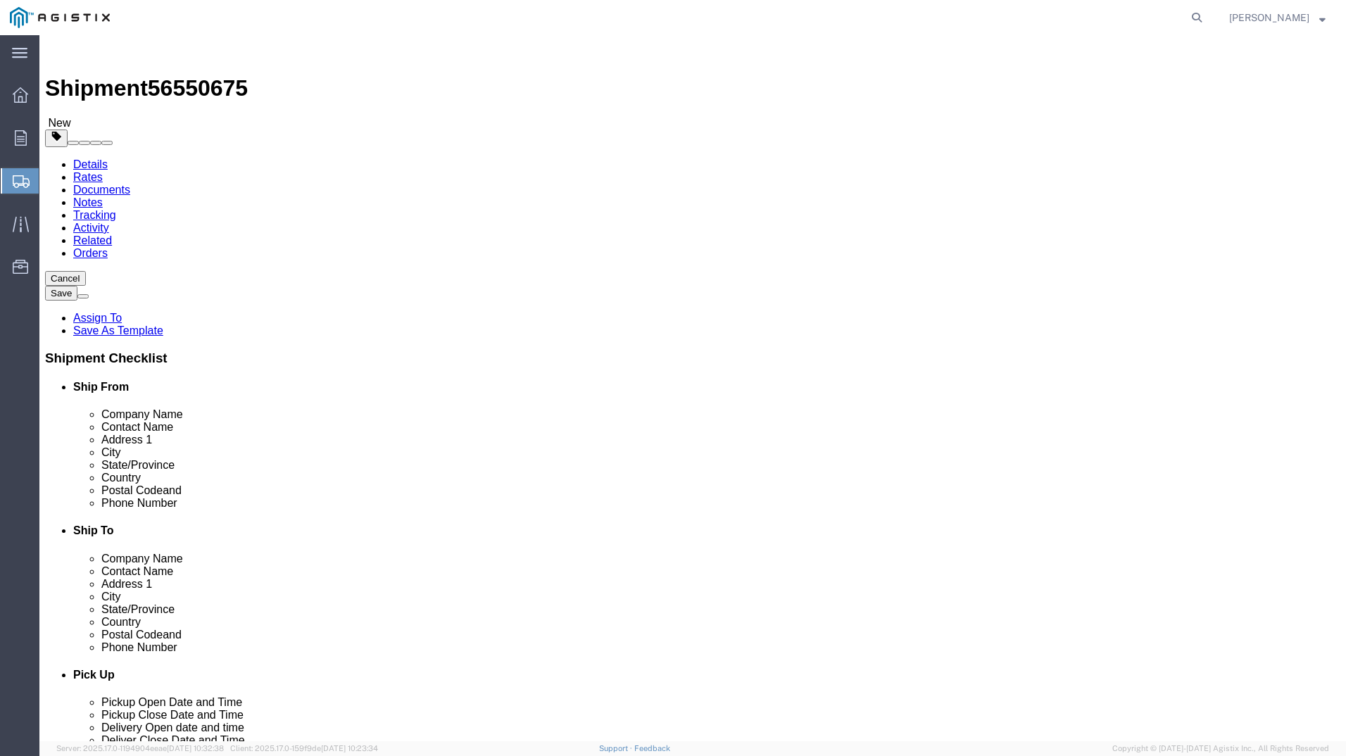
scroll to position [9, 0]
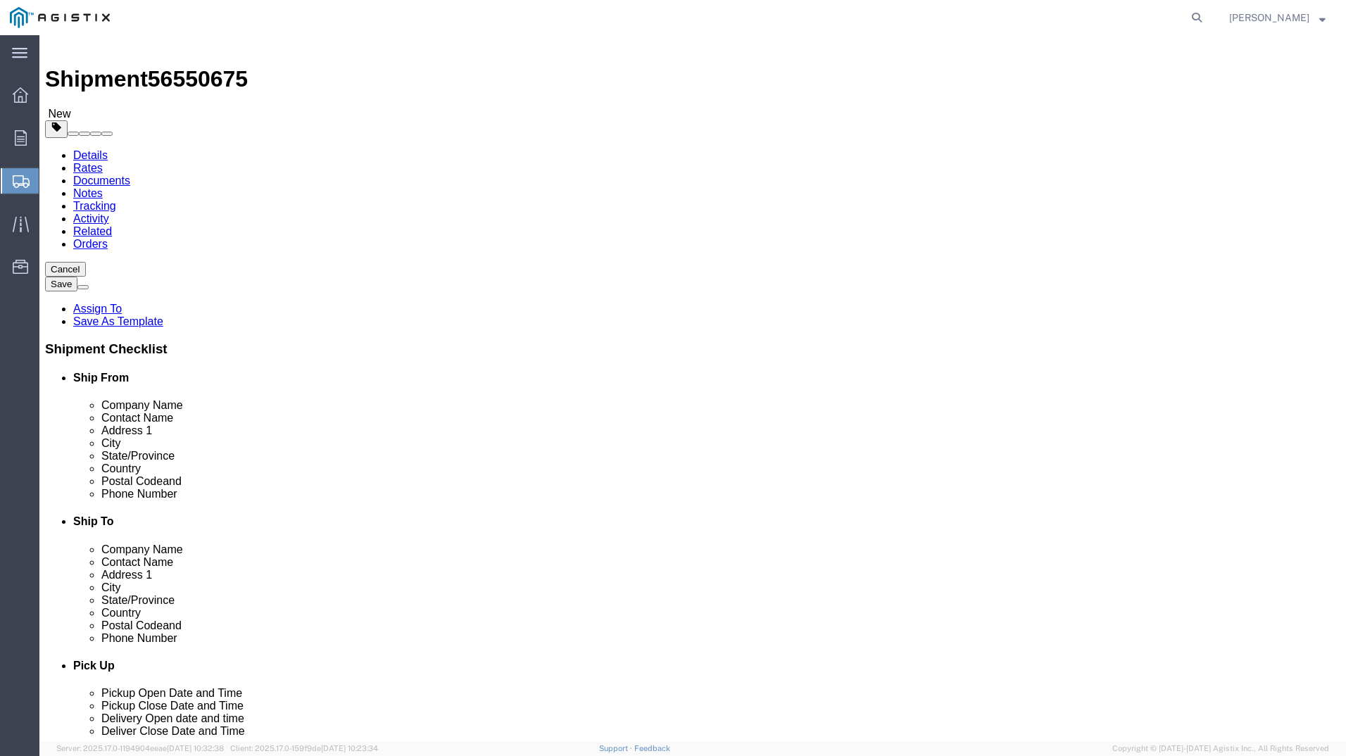
click link "Add Package"
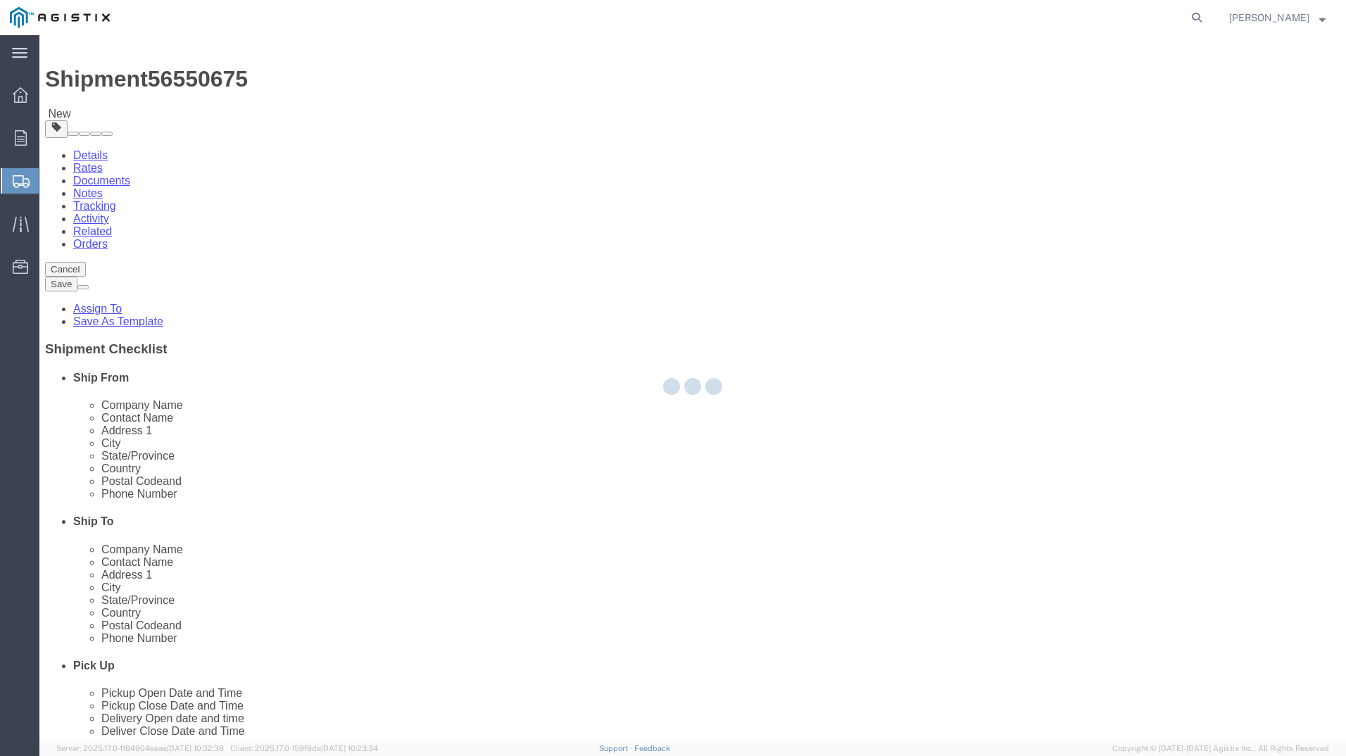
scroll to position [0, 0]
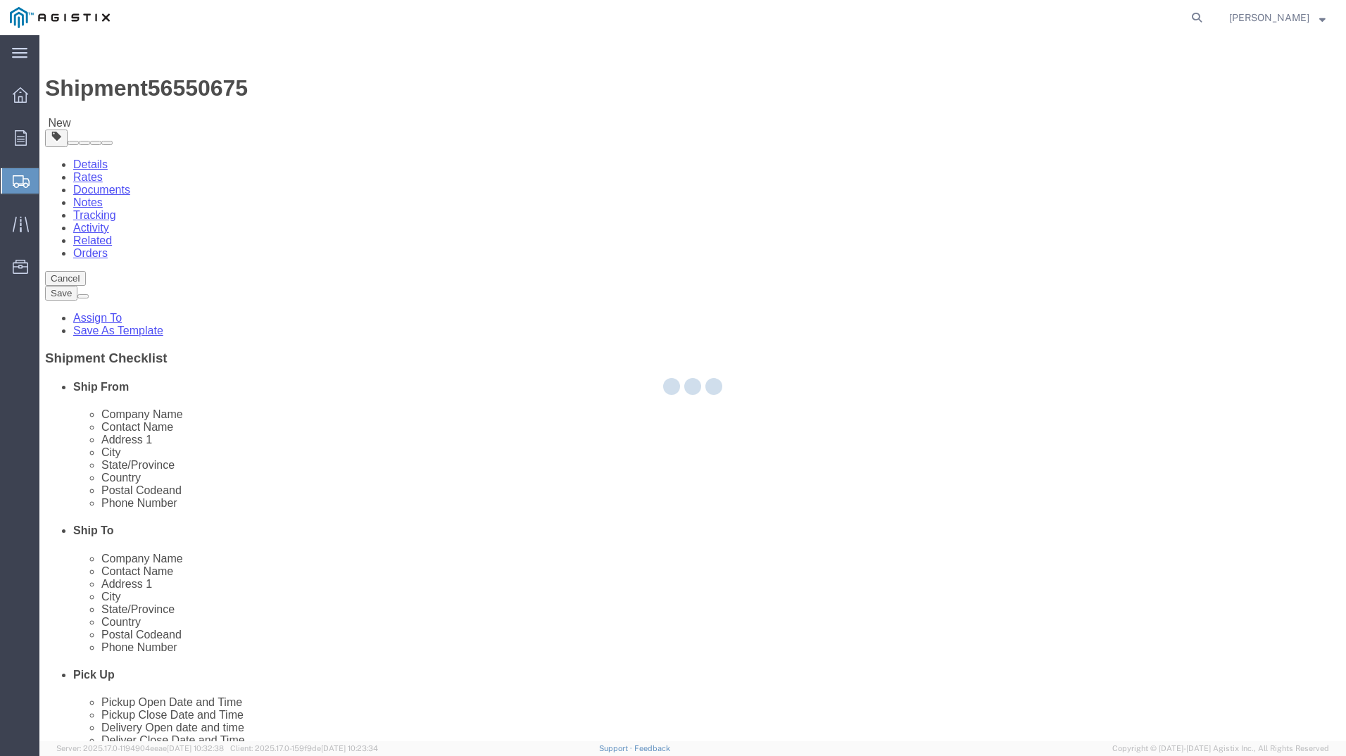
select select "CRTN"
select select "CBOX"
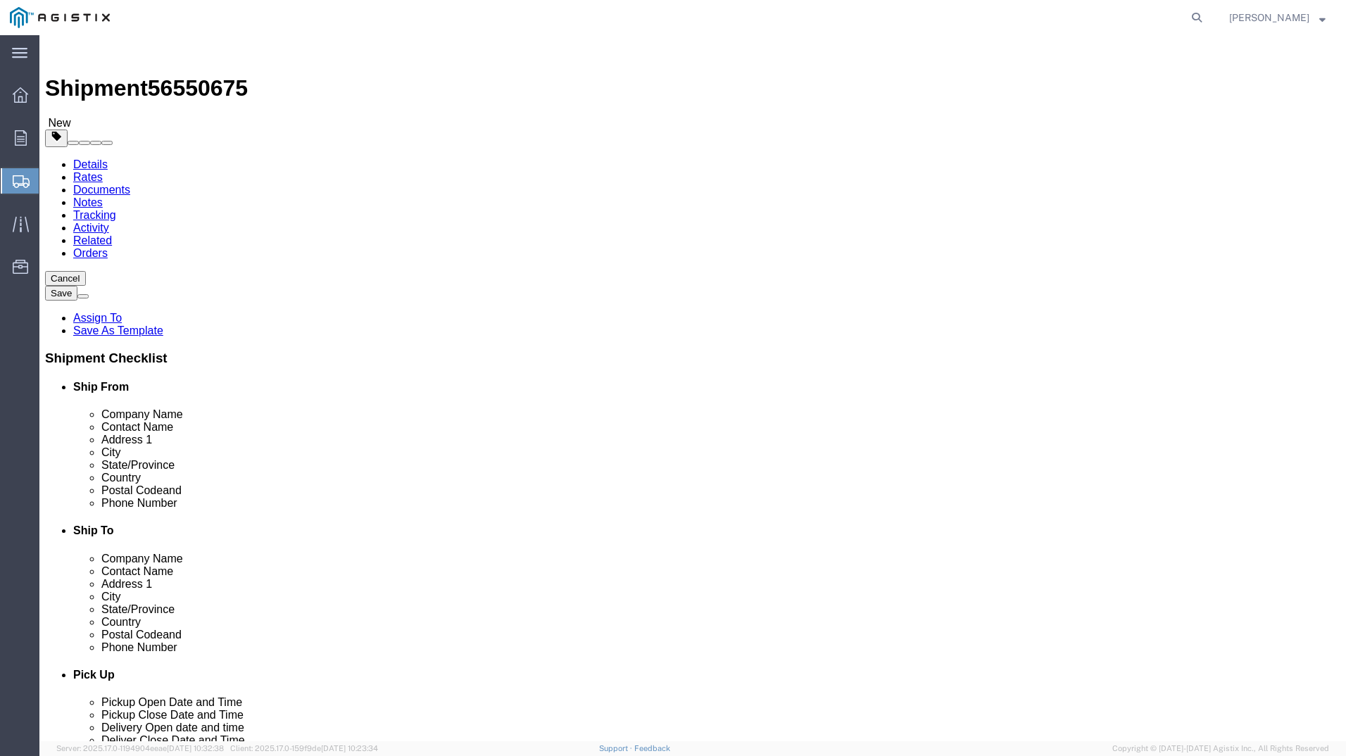
scroll to position [168, 0]
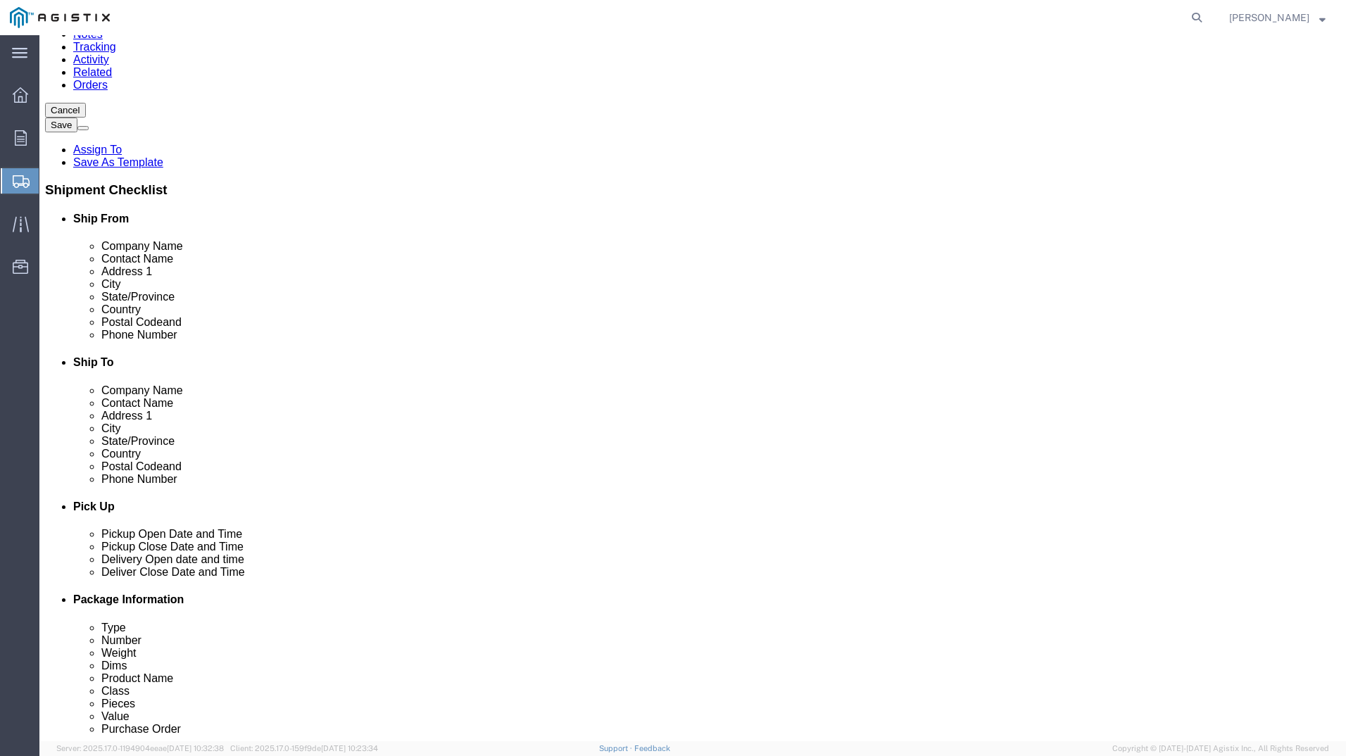
click span "button"
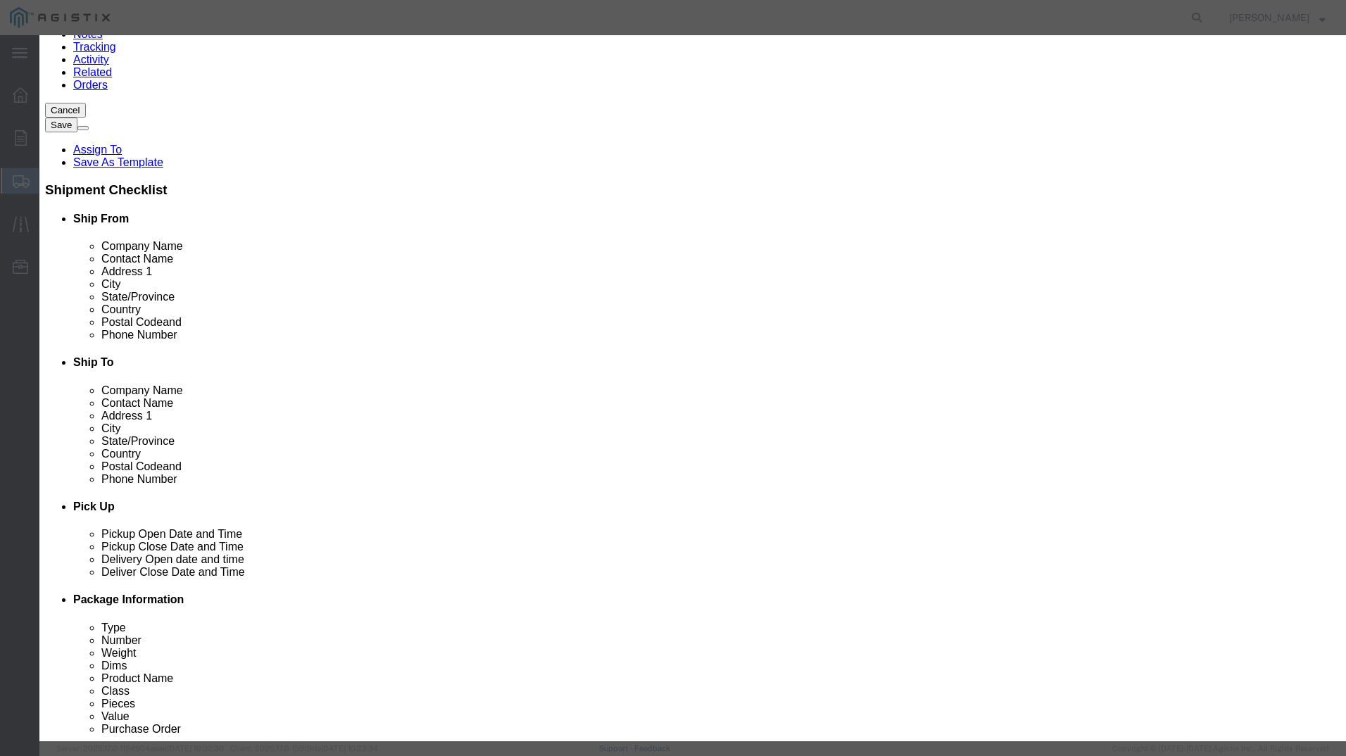
click button "Yes"
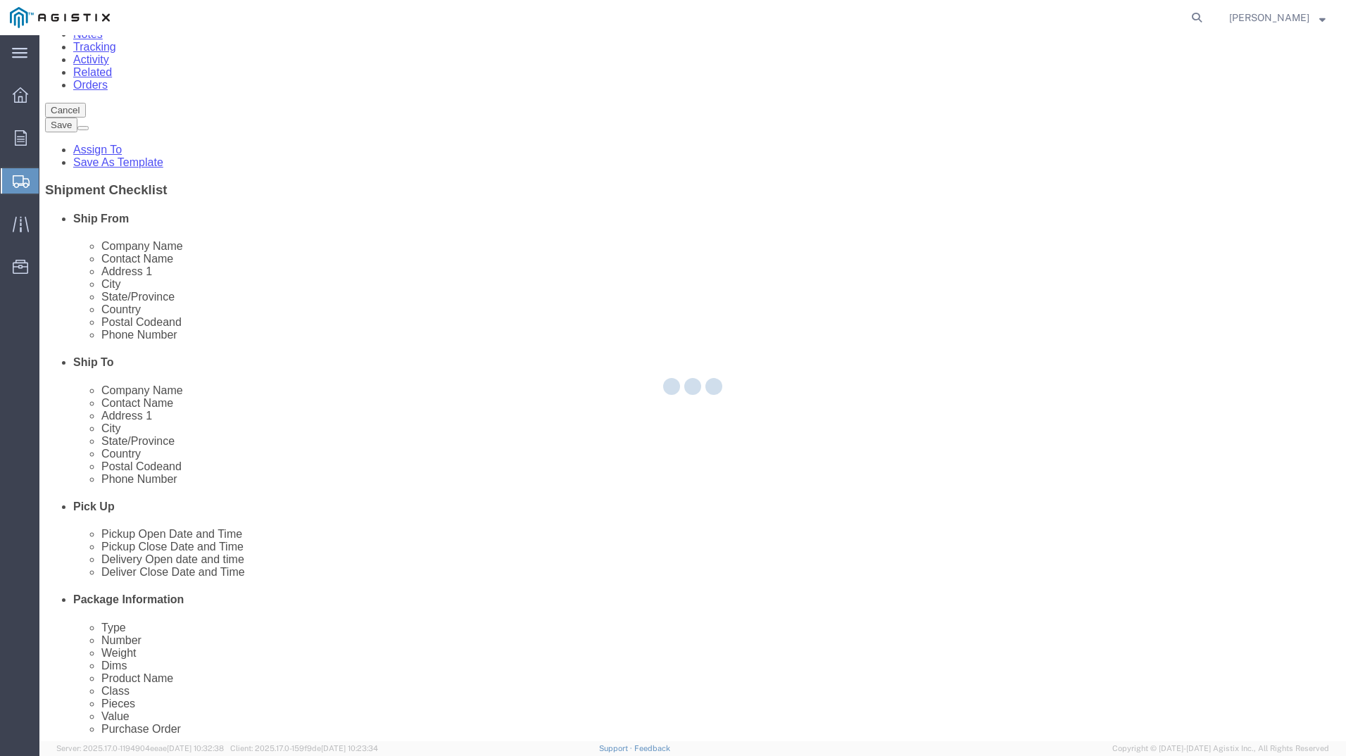
scroll to position [0, 0]
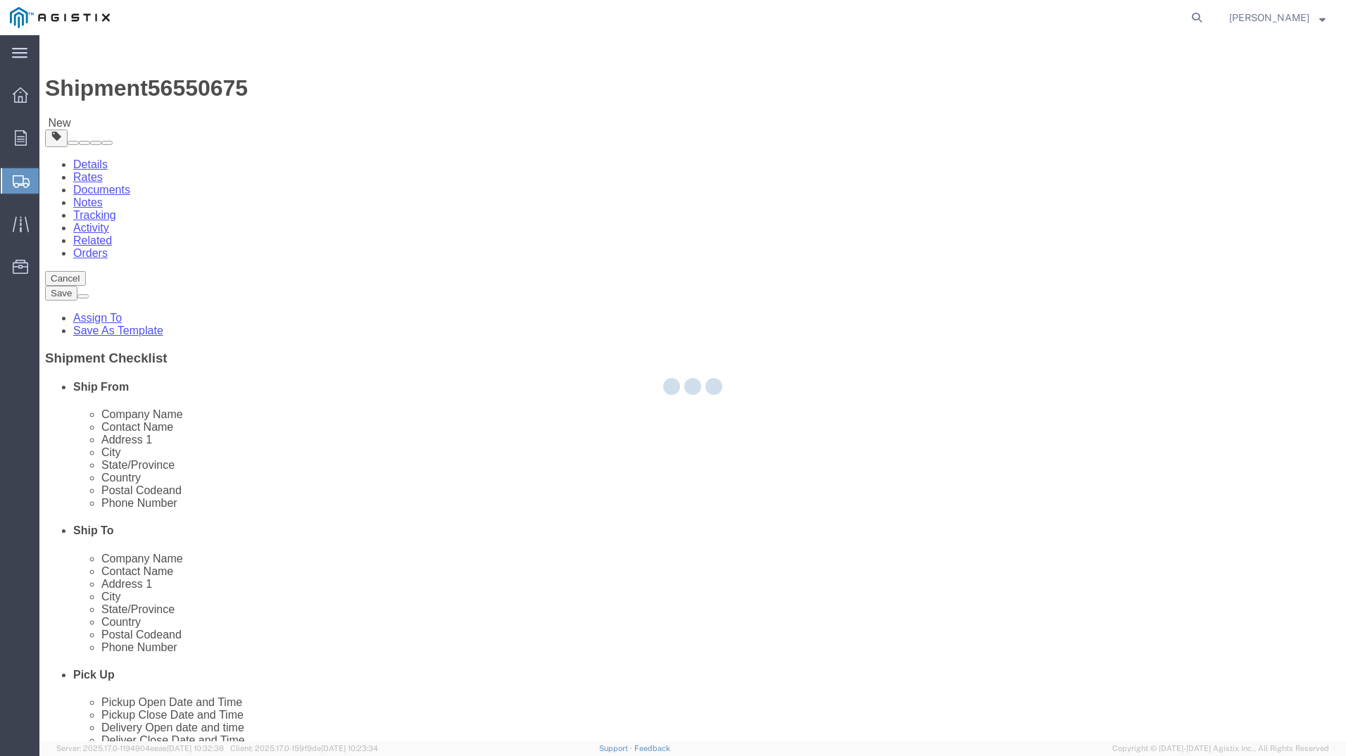
select select "CRTN"
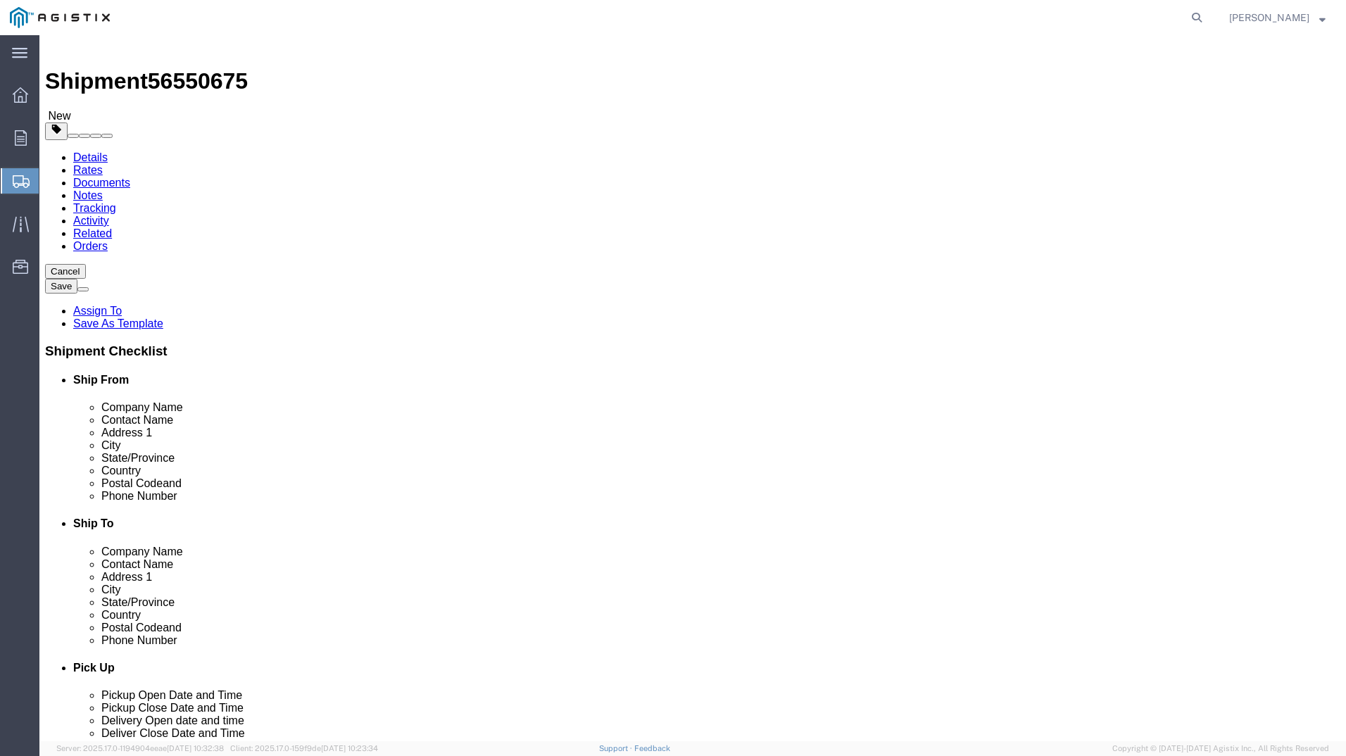
scroll to position [9, 0]
drag, startPoint x: 968, startPoint y: 648, endPoint x: 815, endPoint y: 637, distance: 152.5
click button "Continue"
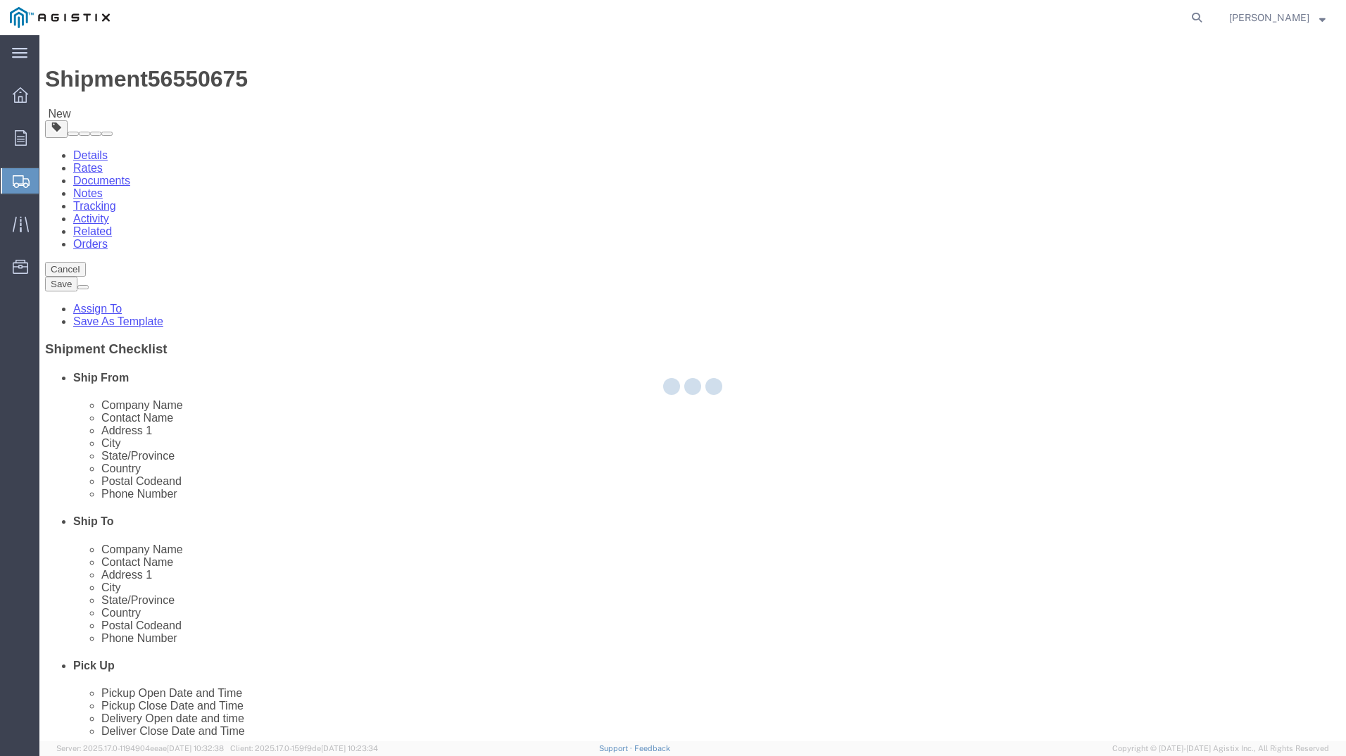
scroll to position [0, 0]
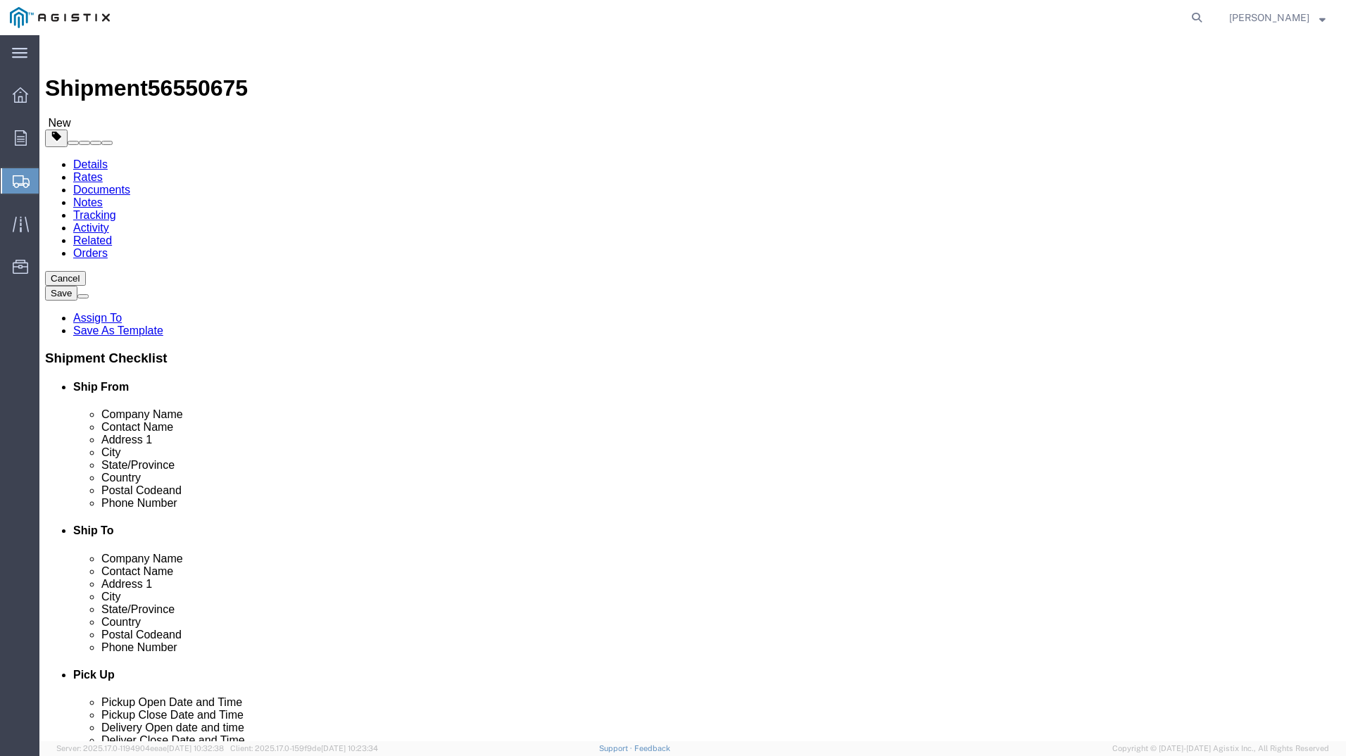
click select "Select 1 Day 2 Day 3-5 Day Economy 5+ Day"
select select "3-5 Day Economy"
click select "Select 1 Day 2 Day 3-5 Day Economy 5+ Day"
click select "Select ATA DTA DTD"
select select "DTD"
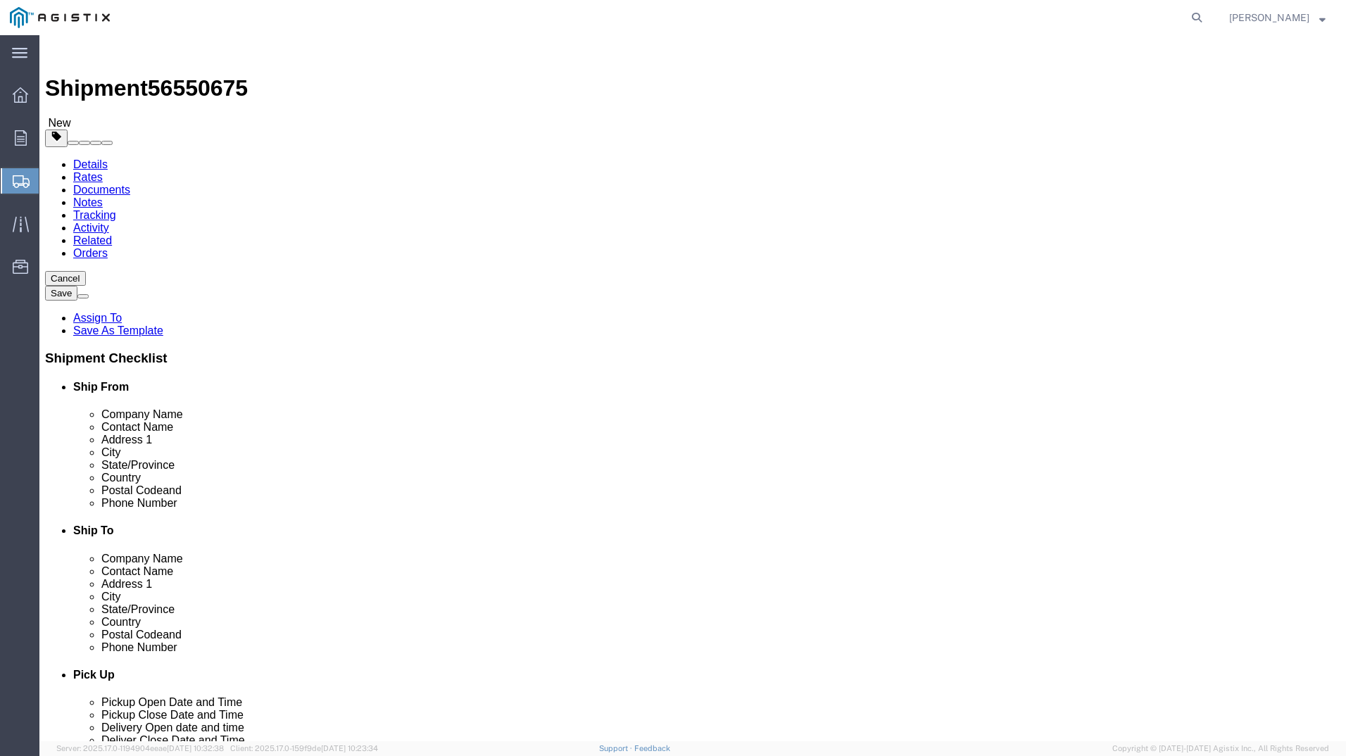
click select "Select ATA DTA DTD"
click select "Select Recipient Account Sender/Shipper Third Party Account"
select select "RCPN"
click select "Select Recipient Account Sender/Shipper Third Party Account"
type input "PG&E"
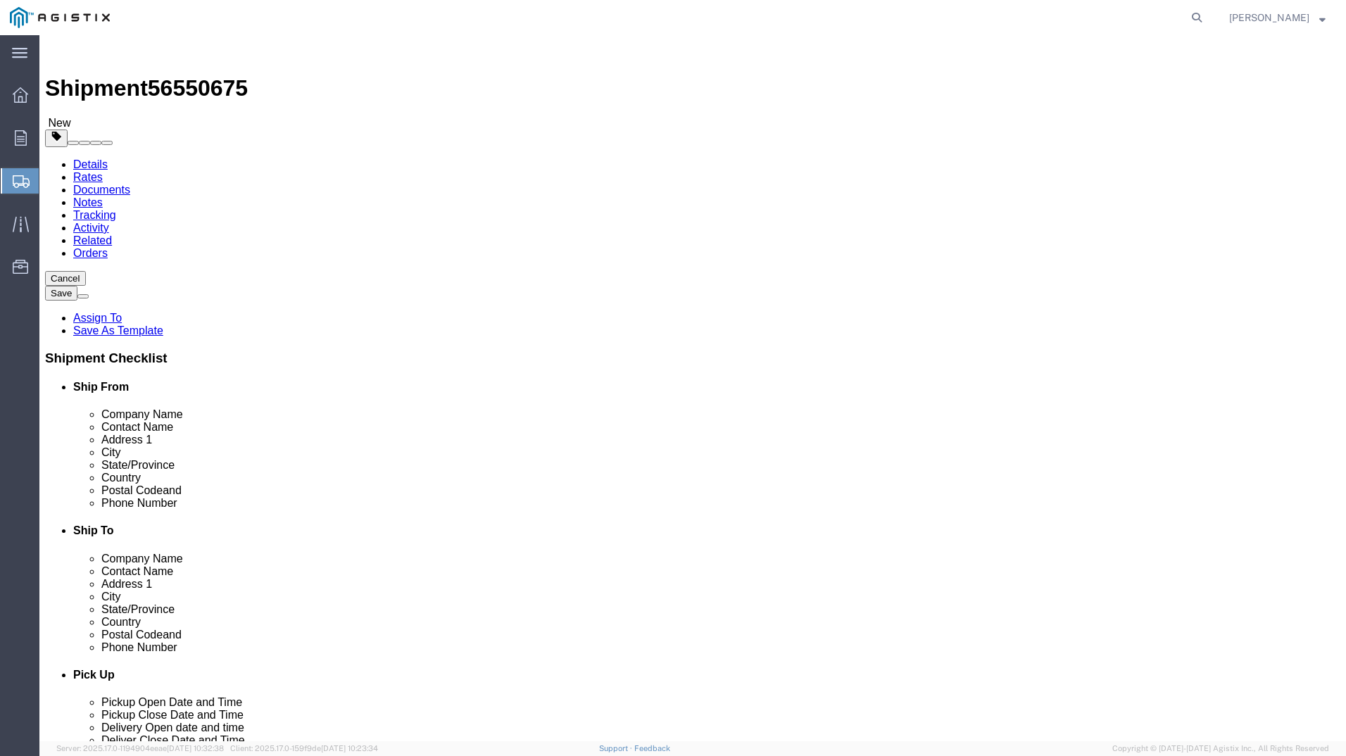
type input "[STREET_ADDRESS]"
select select "US"
select select "CA"
type input "4159109601"
type input "[PERSON_NAME]"
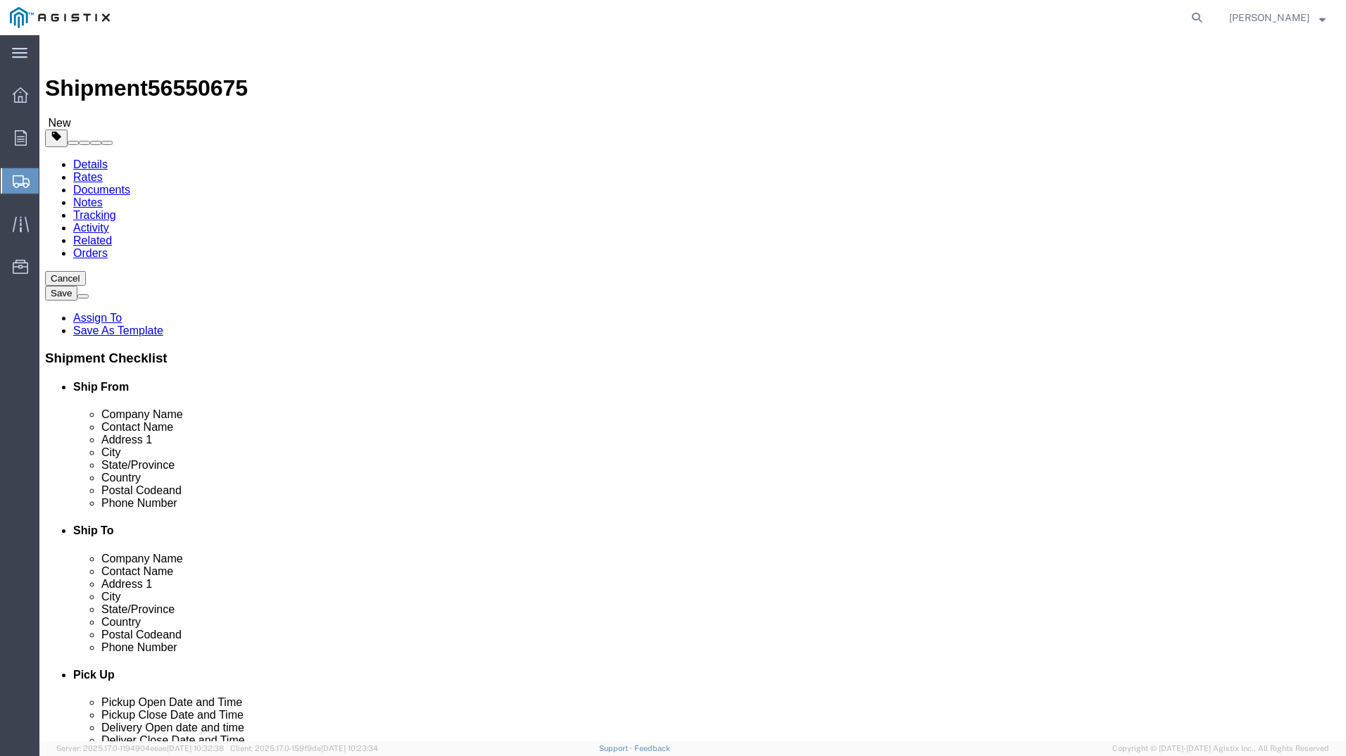
type input "Wheatland"
type input "95692"
click icon
drag, startPoint x: 724, startPoint y: 327, endPoint x: 542, endPoint y: 325, distance: 181.7
click div "Weight 0.00 Select kgs lbs Ship. t°"
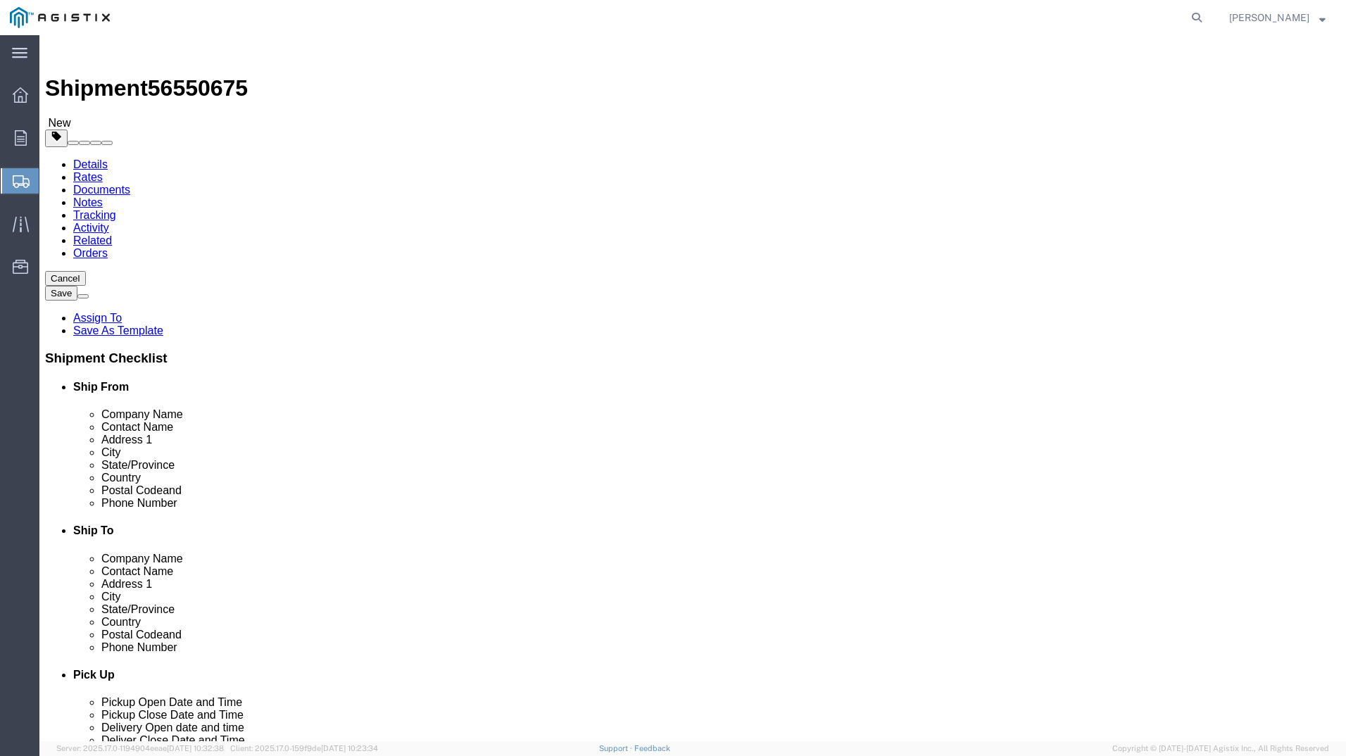
type input "9"
click link "Special Services"
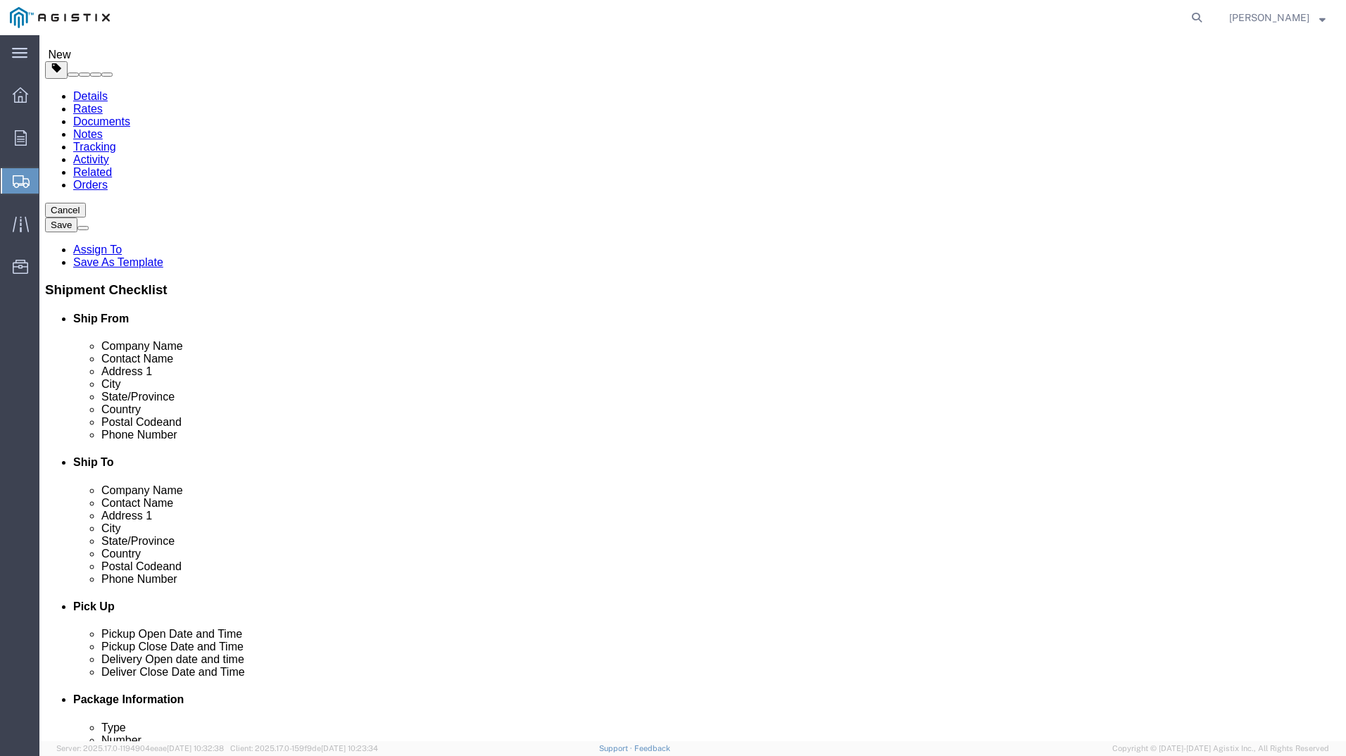
scroll to position [163, 0]
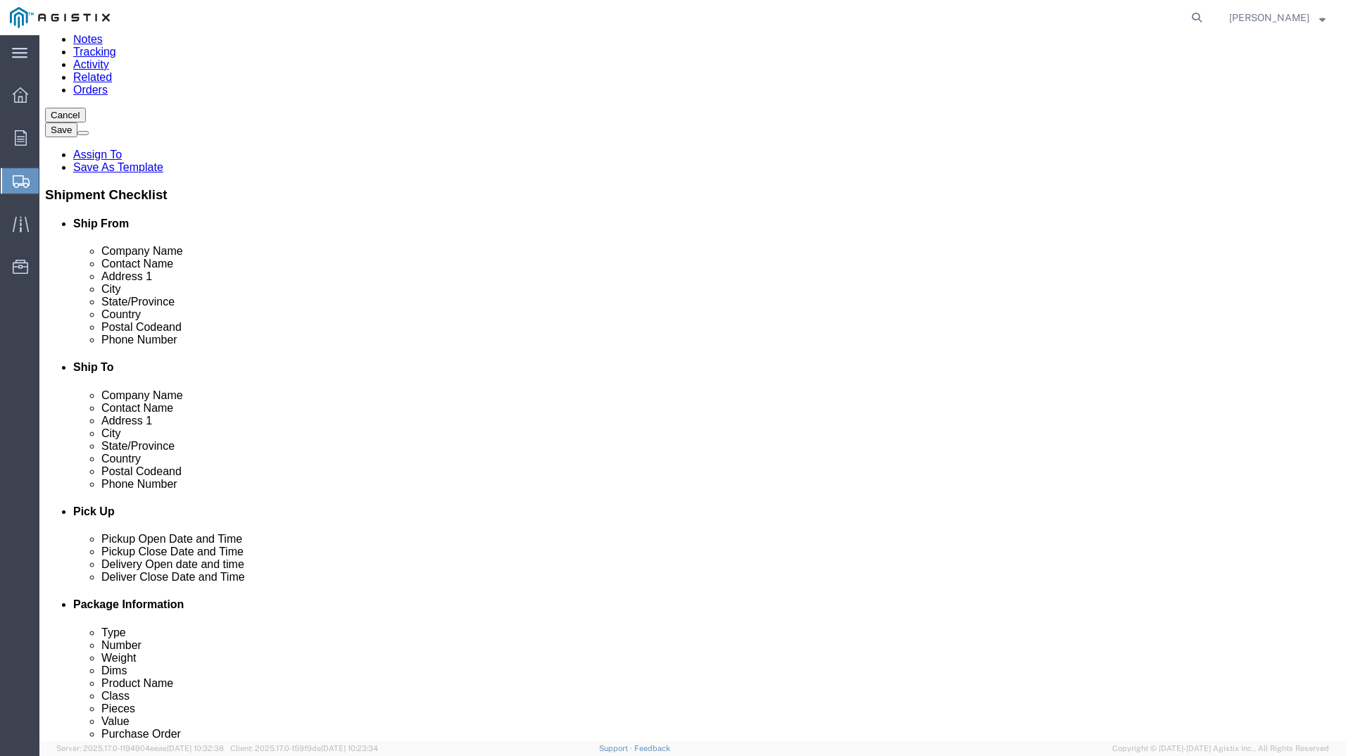
click button "Rate Shipment"
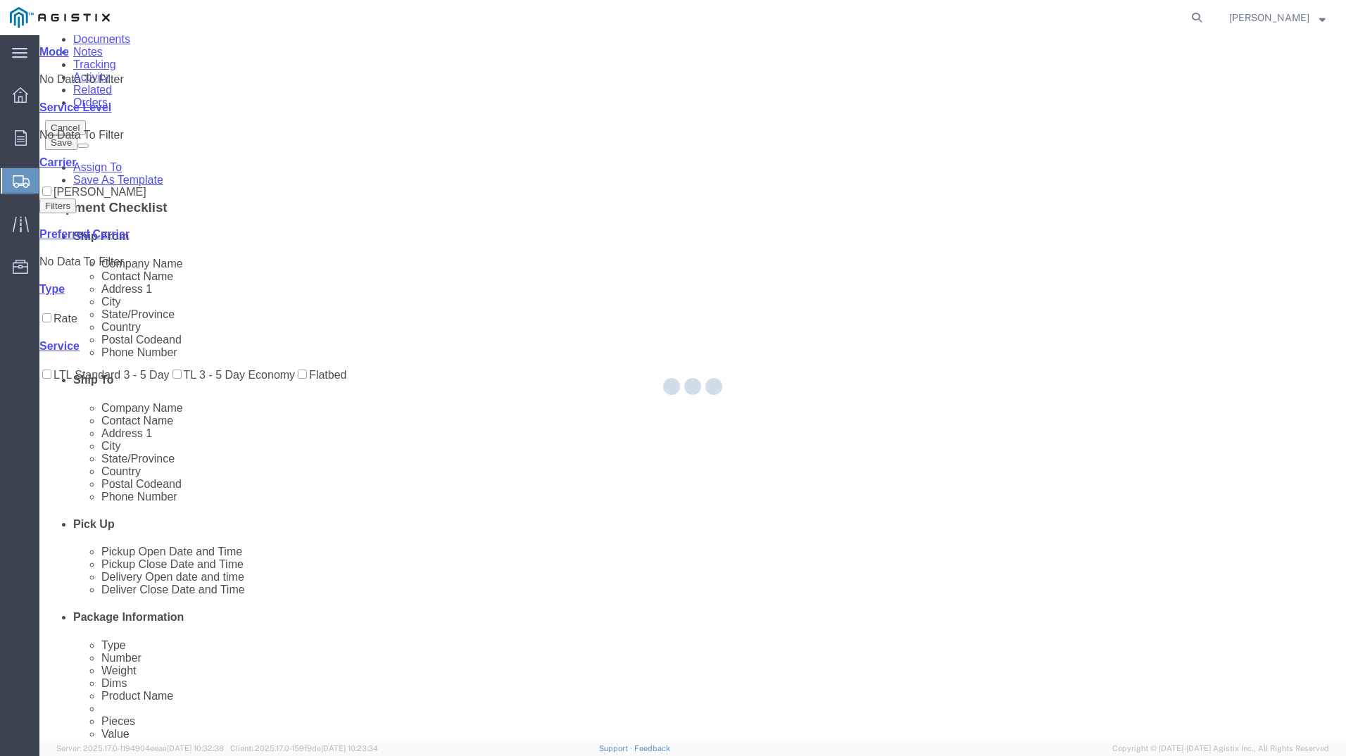
scroll to position [0, 0]
